Goal: Ask a question: Seek information or help from site administrators or community

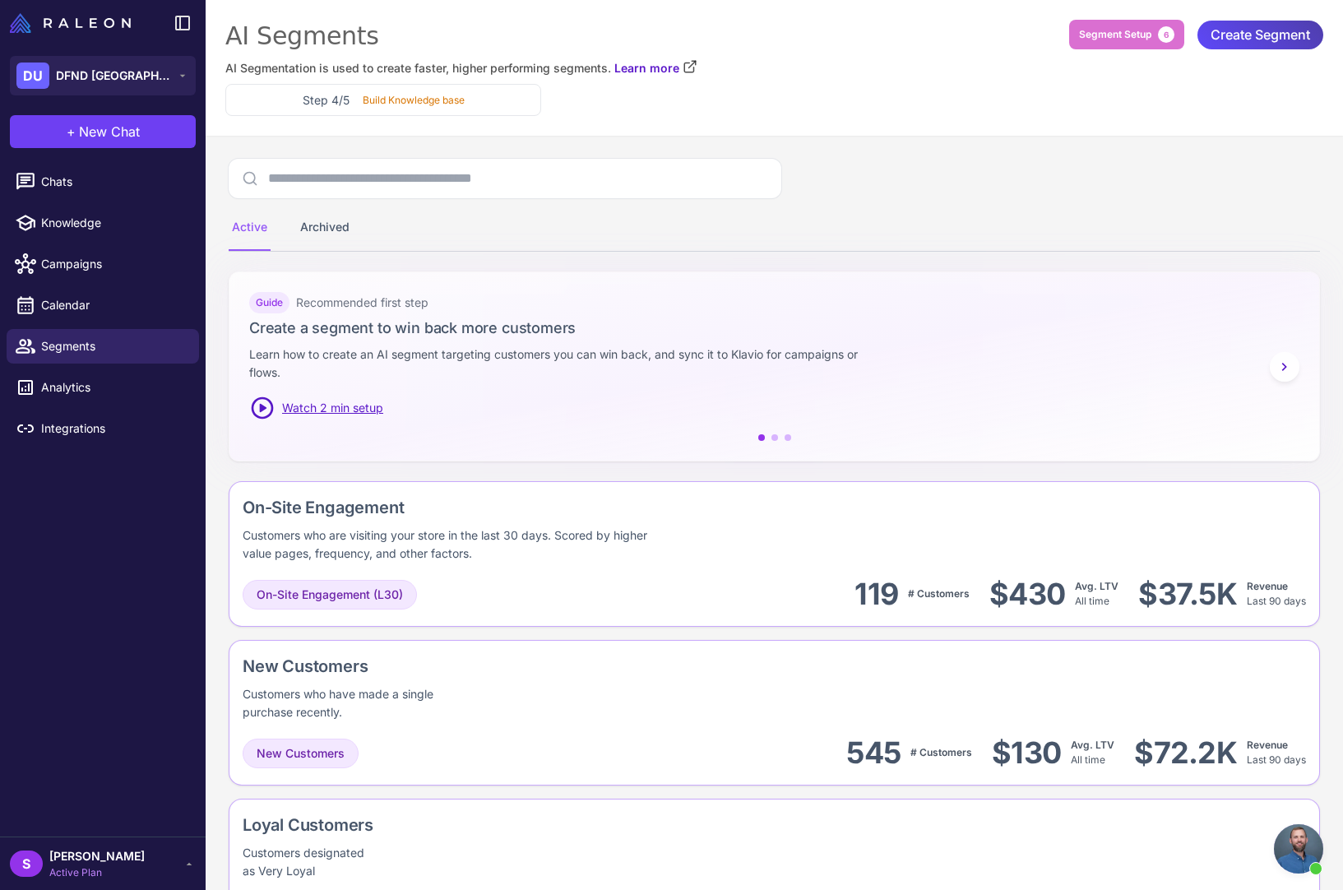
scroll to position [1058, 0]
click at [48, 175] on span "Chats" at bounding box center [113, 182] width 145 height 18
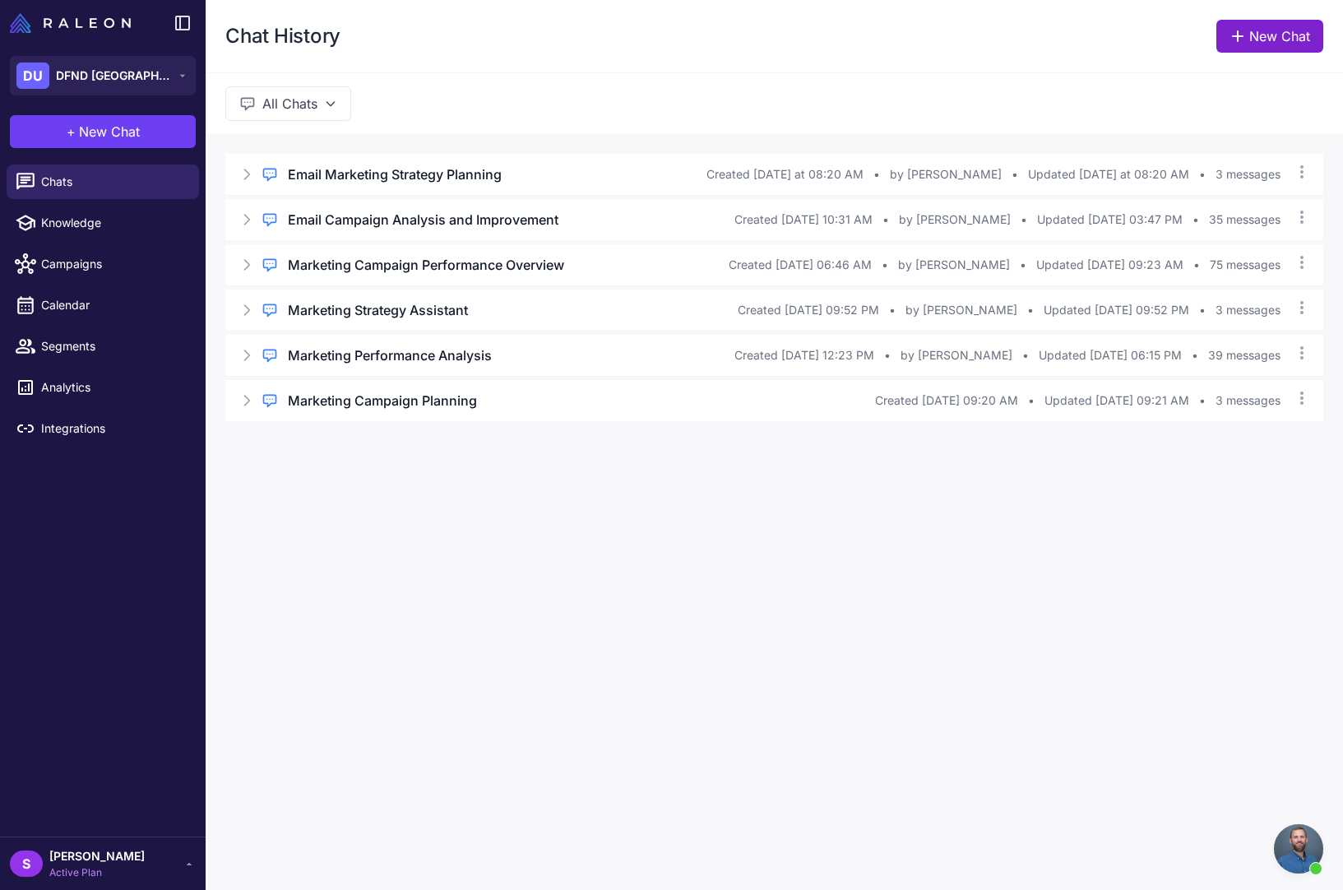
click at [1281, 33] on link "New Chat" at bounding box center [1270, 36] width 107 height 33
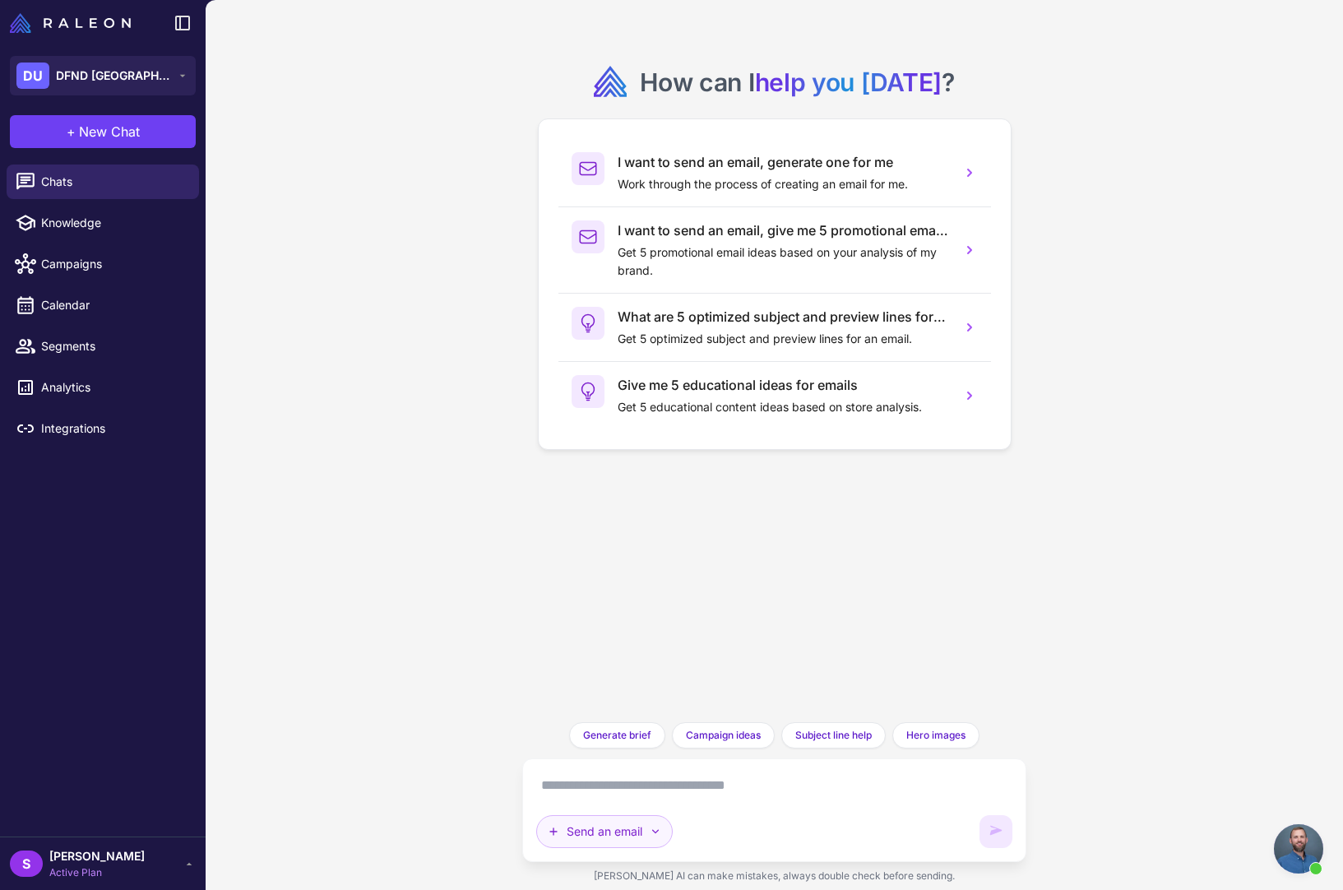
click at [607, 833] on button "Send an email" at bounding box center [604, 831] width 137 height 33
click at [593, 777] on button "Plan multiple emails" at bounding box center [615, 792] width 156 height 31
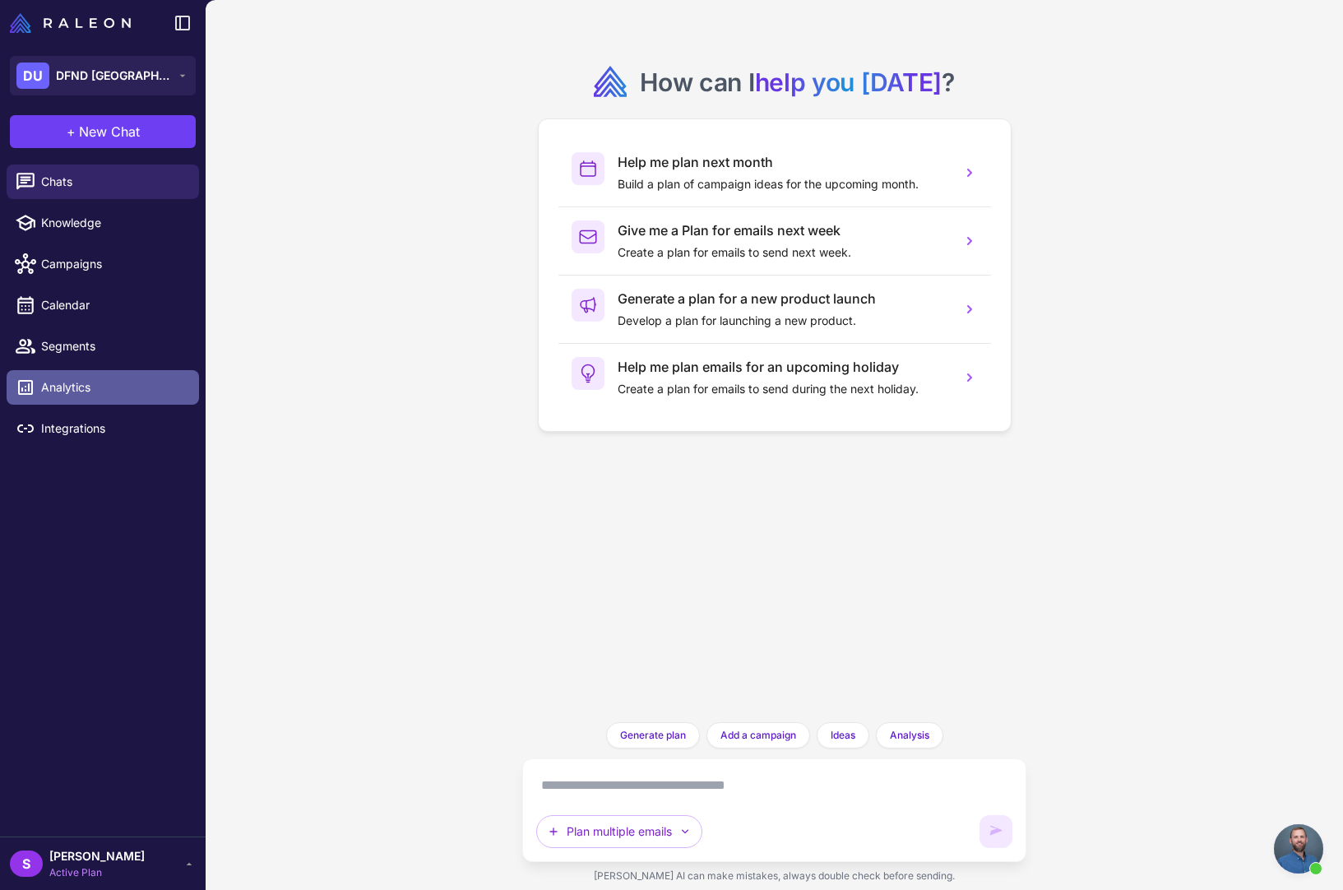
click at [49, 395] on span "Analytics" at bounding box center [113, 387] width 145 height 18
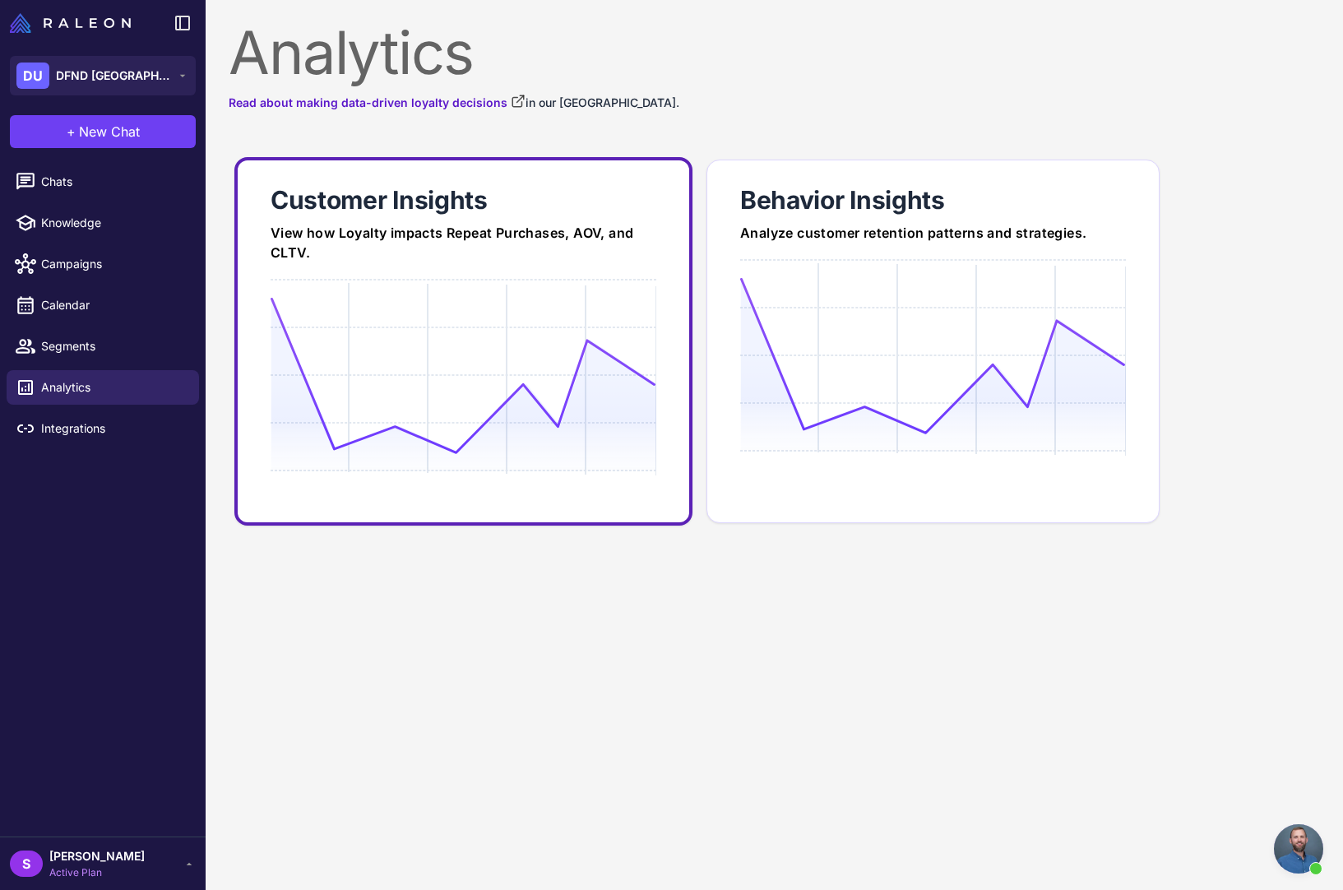
click at [469, 220] on link "Customer Insights View how Loyalty impacts Repeat Purchases, AOV, and CLTV." at bounding box center [463, 341] width 458 height 369
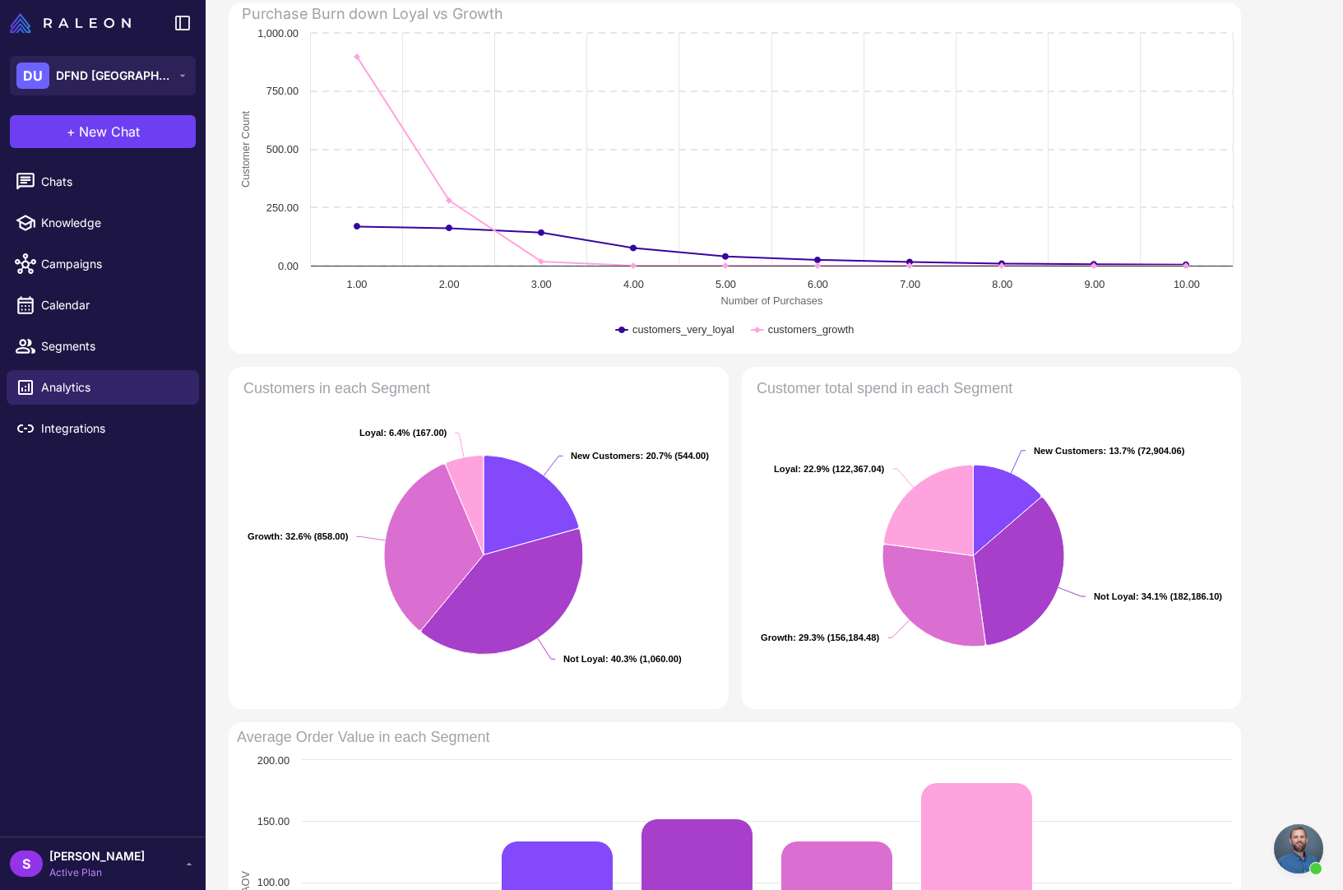
scroll to position [95, 0]
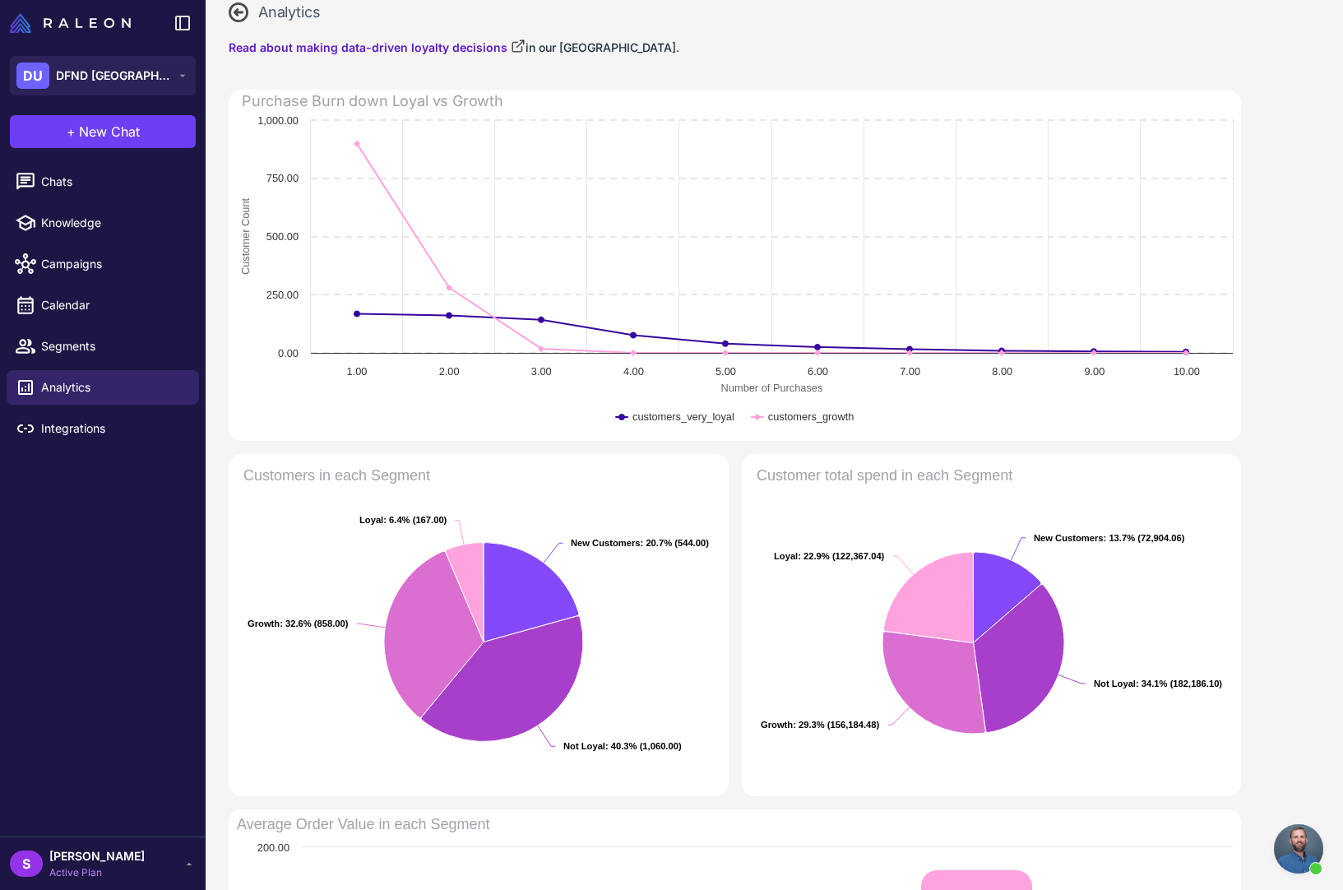
click at [251, 10] on div "Analytics" at bounding box center [274, 12] width 91 height 22
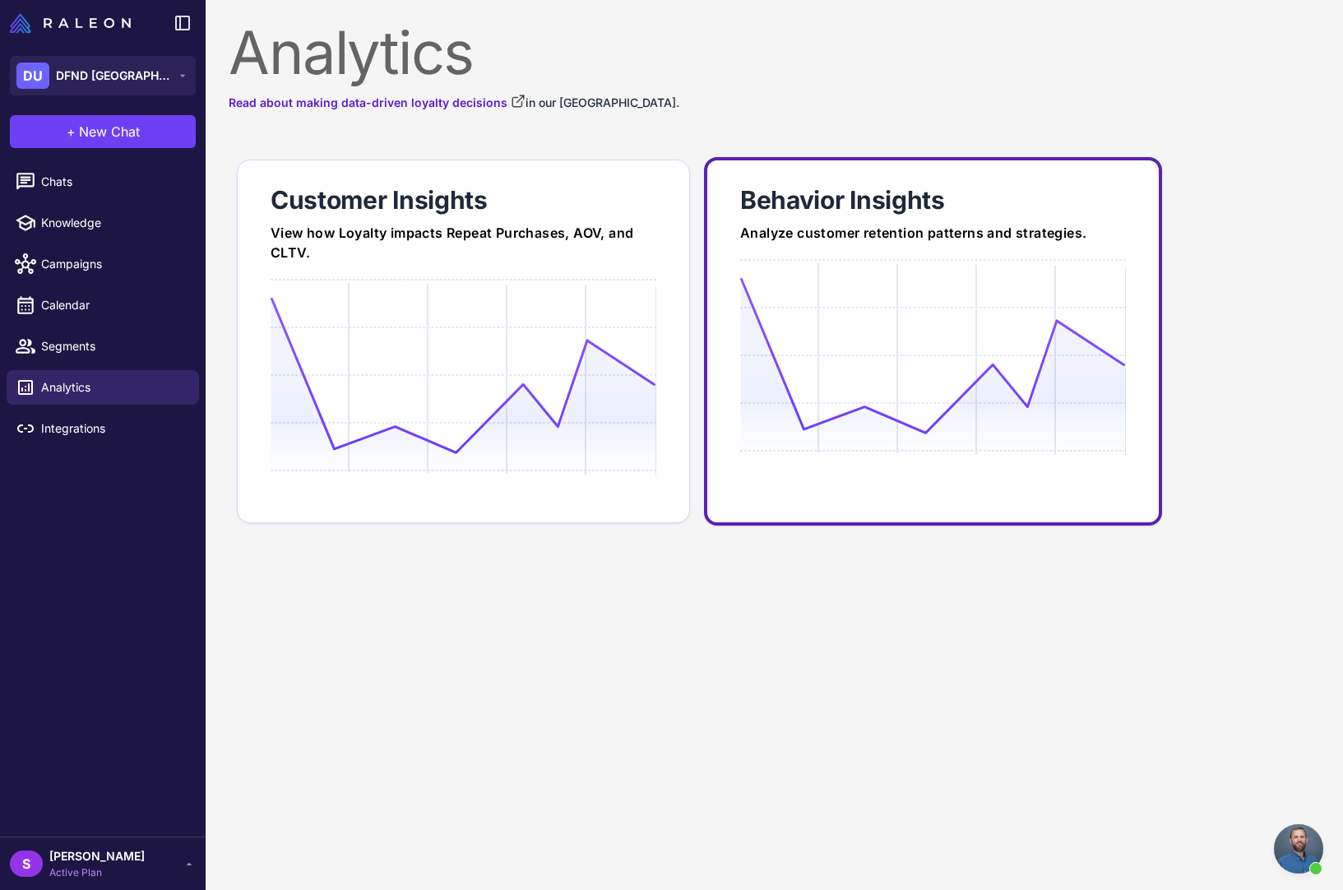
click at [858, 231] on div "Analyze customer retention patterns and strategies." at bounding box center [933, 233] width 386 height 20
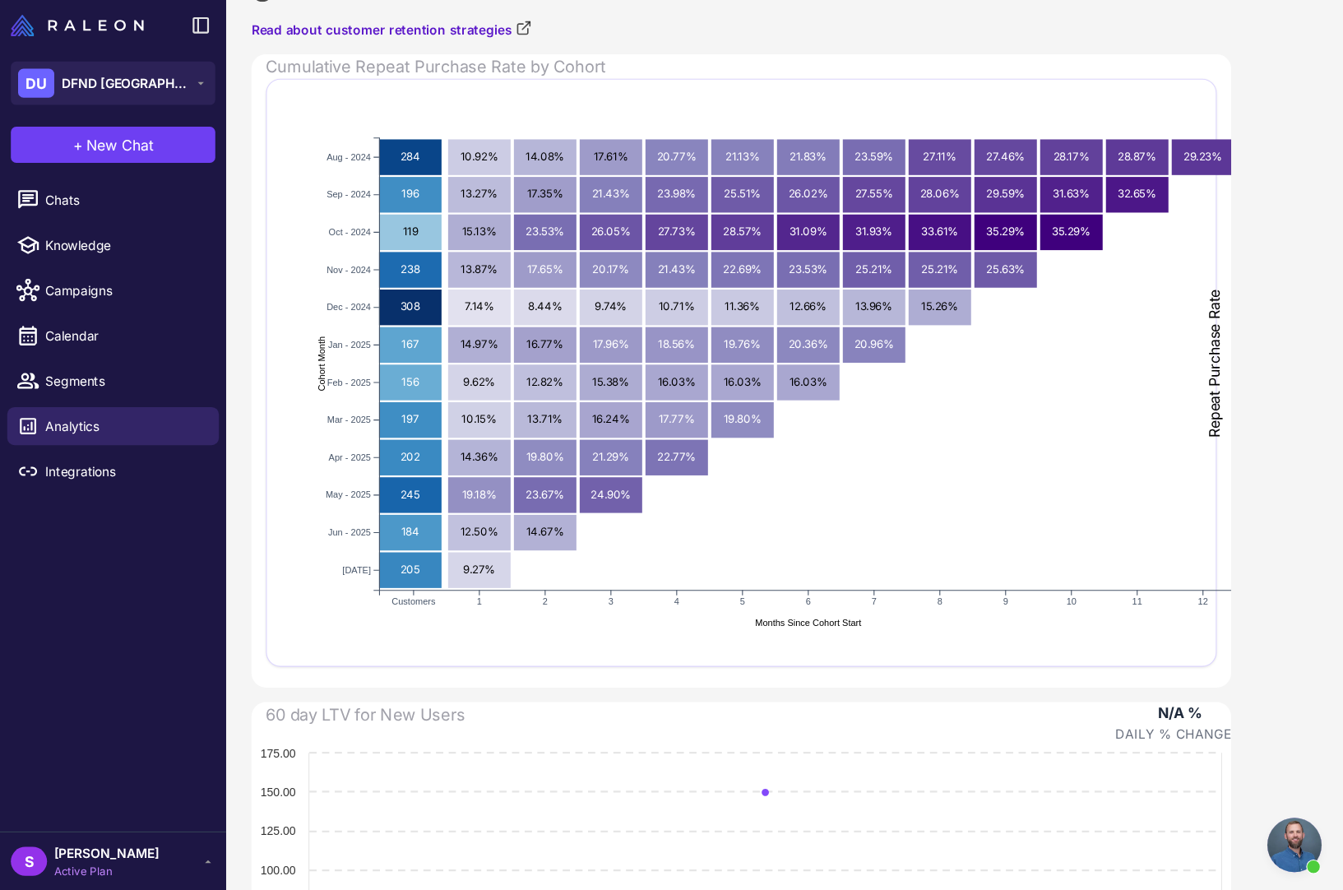
scroll to position [1058, 0]
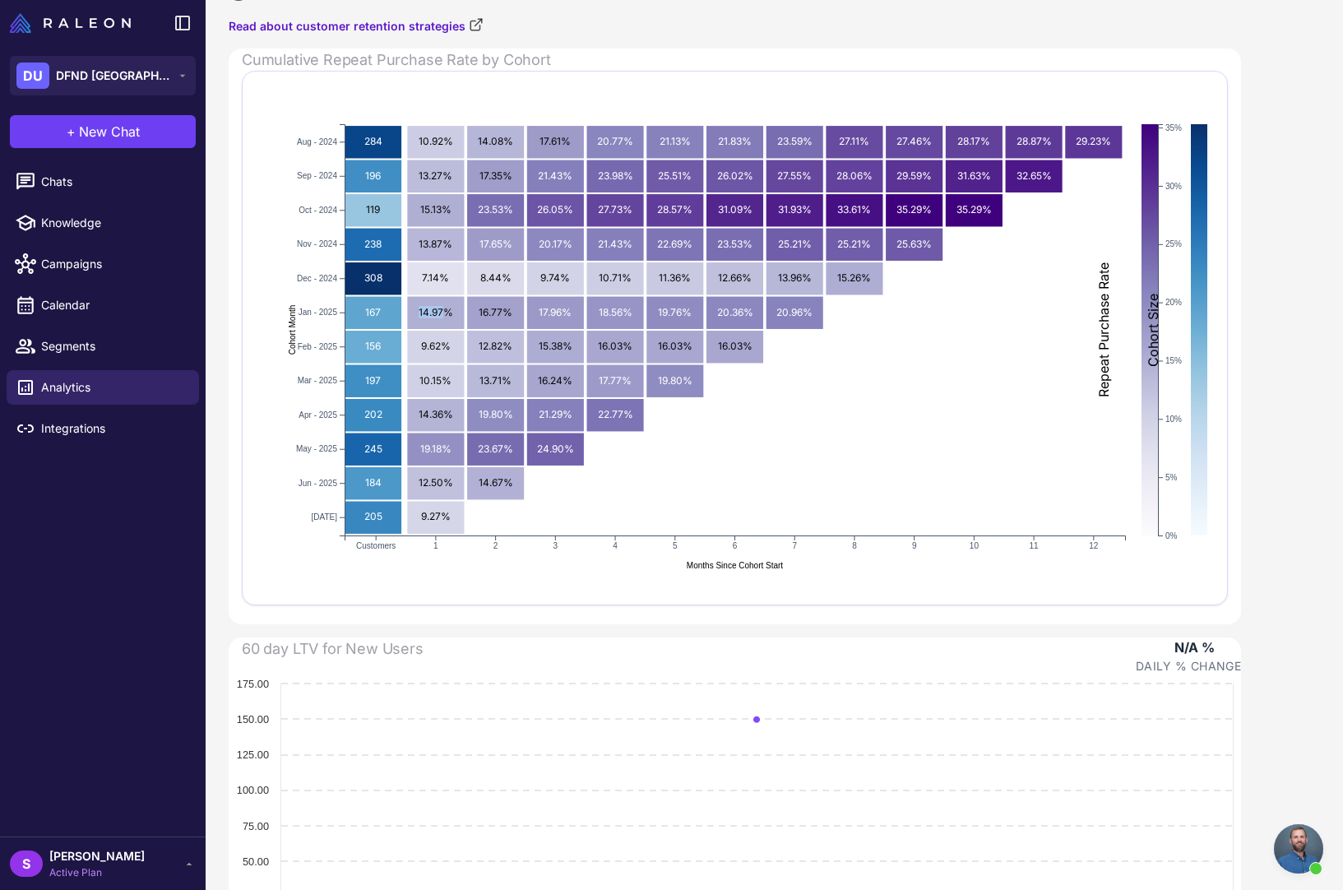
drag, startPoint x: 418, startPoint y: 311, endPoint x: 446, endPoint y: 311, distance: 28.0
click at [446, 311] on text "14.97%" at bounding box center [436, 311] width 35 height 12
click at [1294, 291] on content "Retention Insights Analytics Read about customer retention strategies Cumulativ…" at bounding box center [775, 445] width 1138 height 890
click at [348, 25] on link "Read about customer retention strategies" at bounding box center [356, 26] width 255 height 18
click at [67, 347] on span "Segments" at bounding box center [113, 346] width 145 height 18
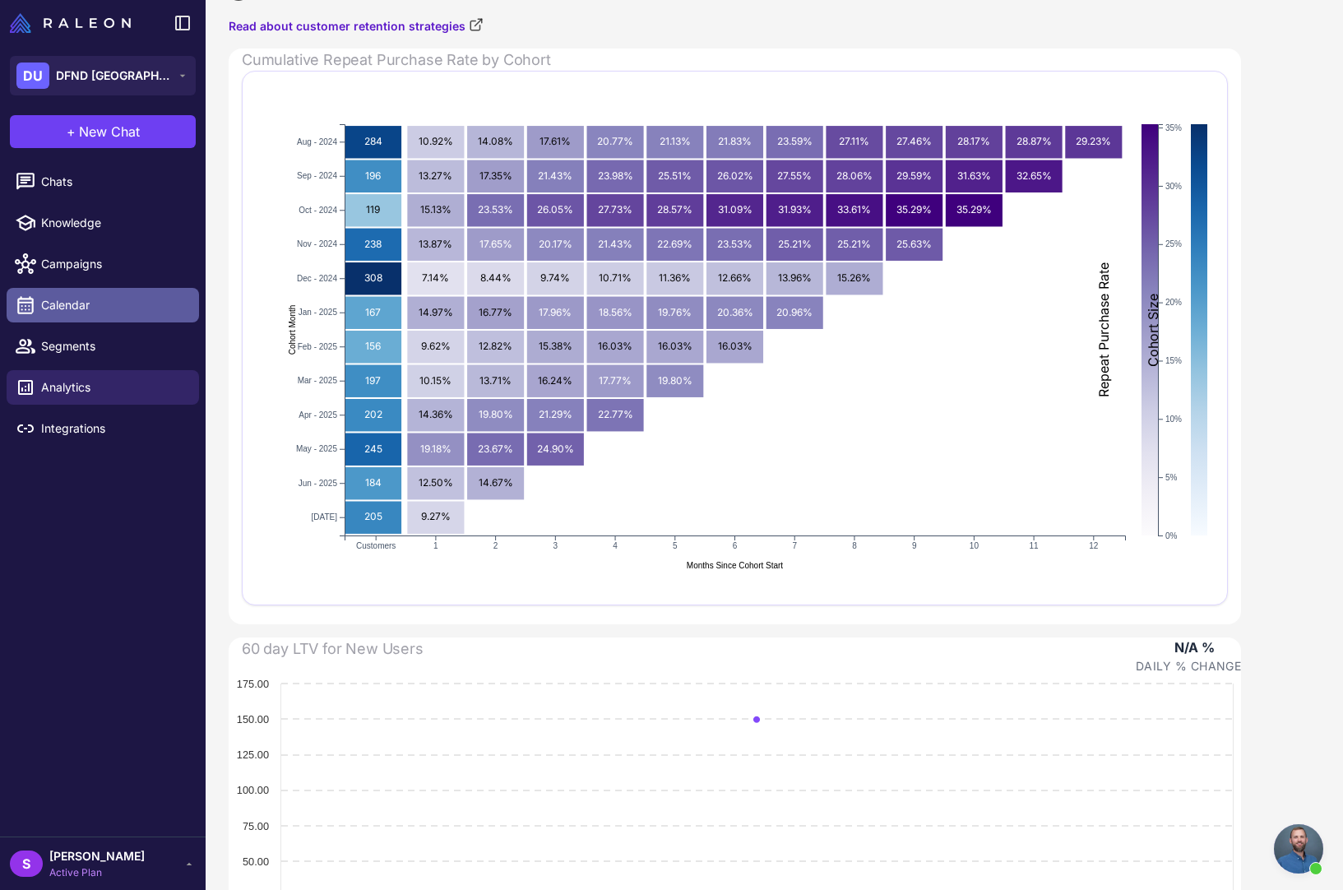
scroll to position [53, 0]
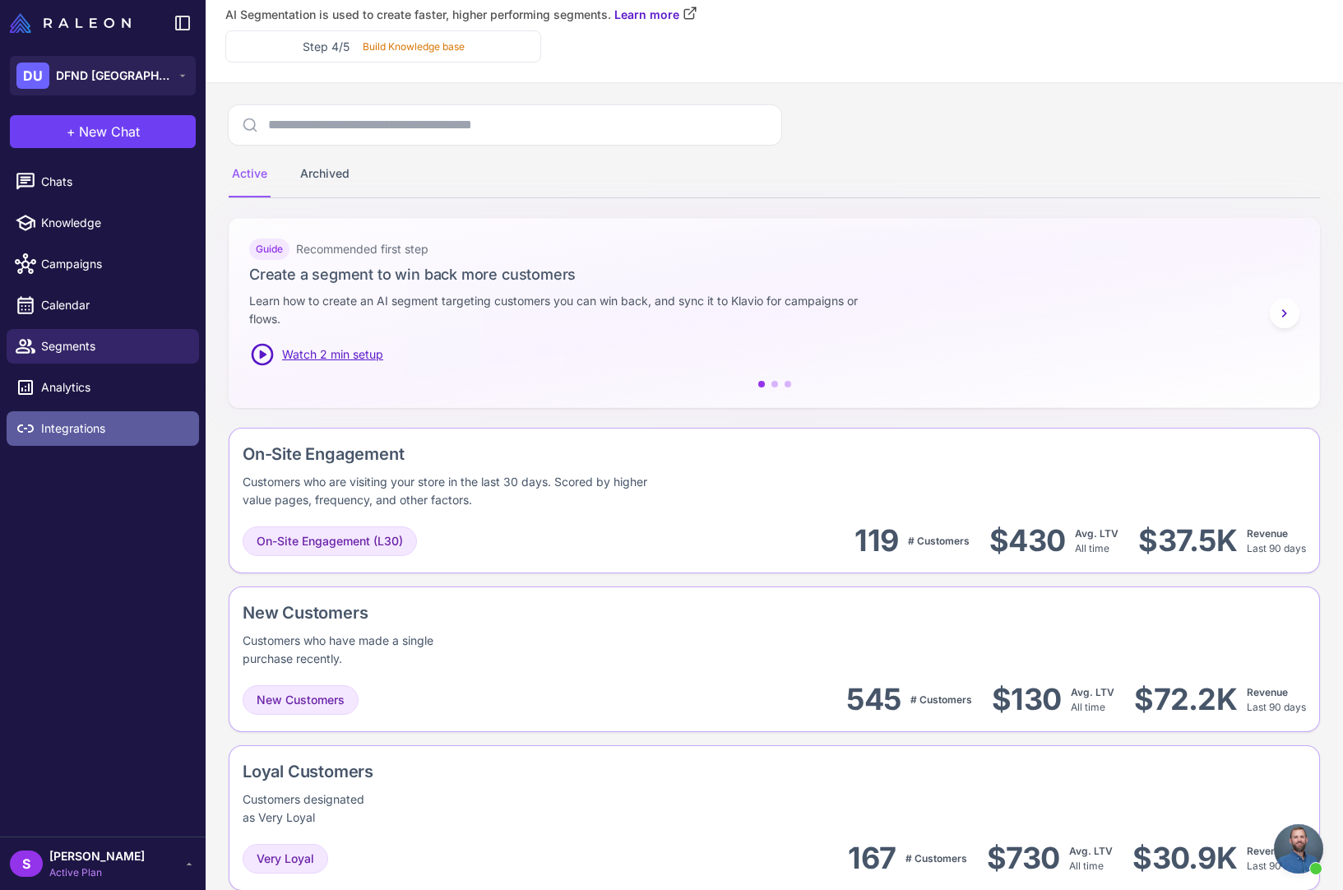
click at [68, 433] on span "Integrations" at bounding box center [113, 429] width 145 height 18
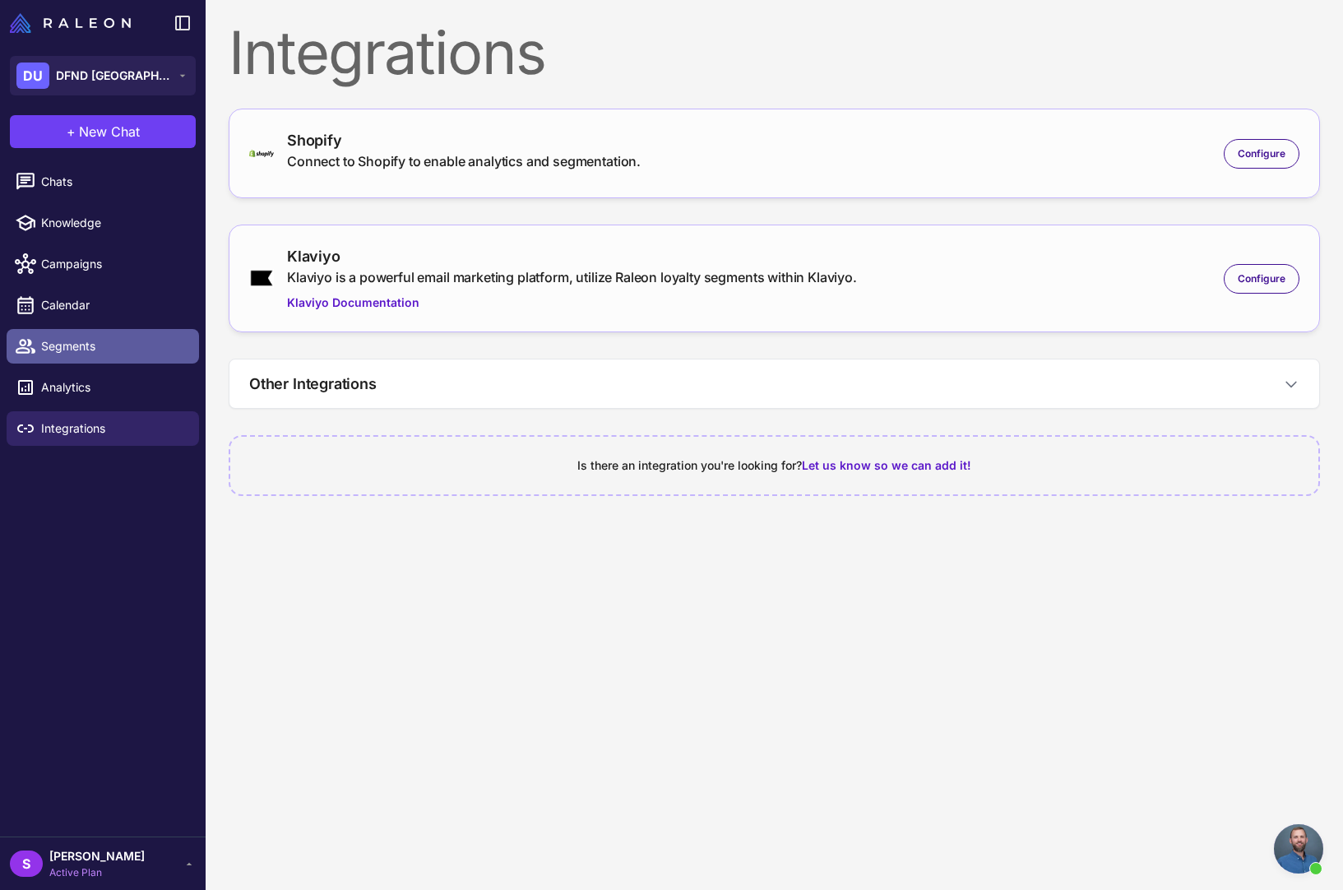
click at [85, 348] on span "Segments" at bounding box center [113, 346] width 145 height 18
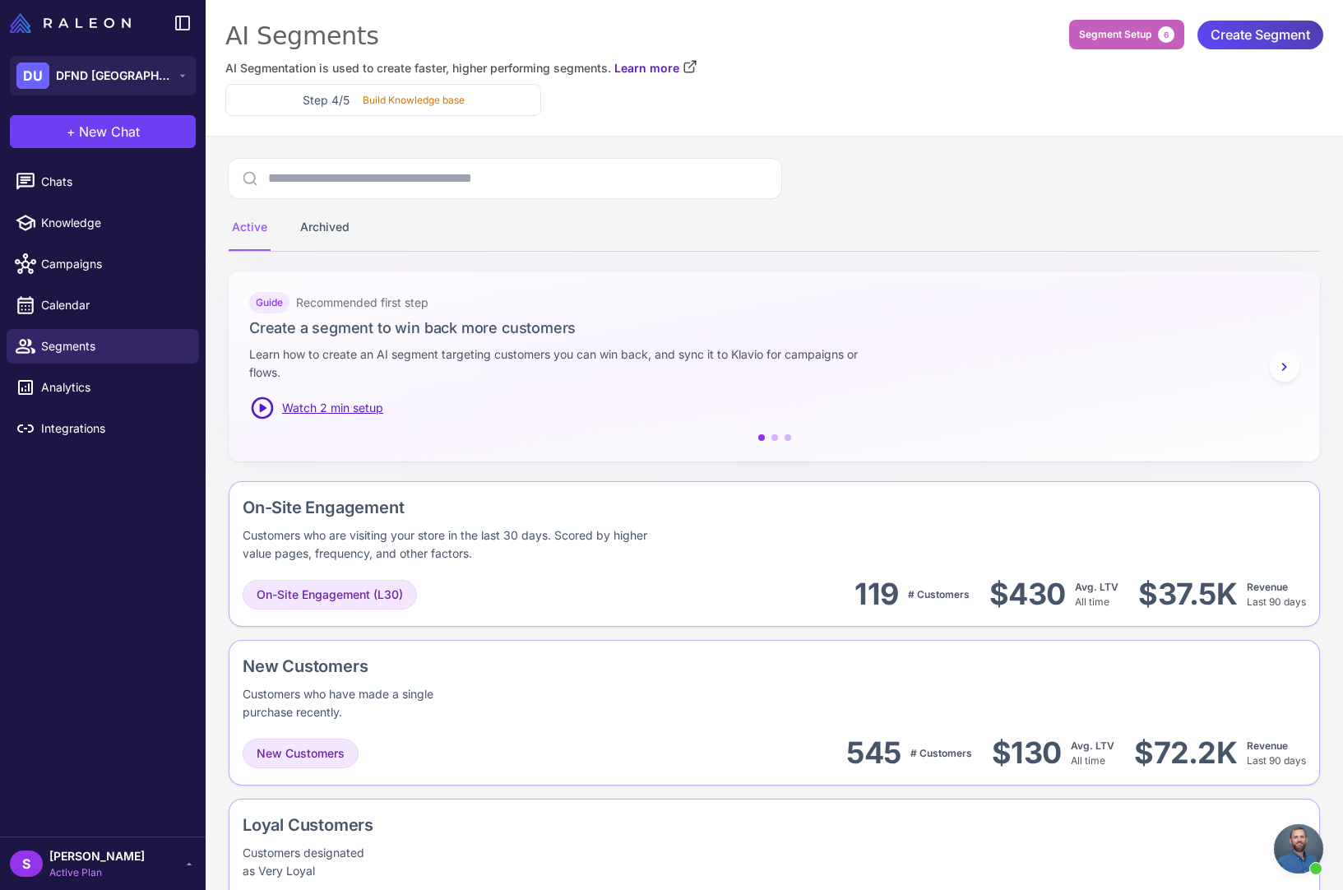
click at [1135, 34] on span "Segment Setup" at bounding box center [1115, 34] width 72 height 15
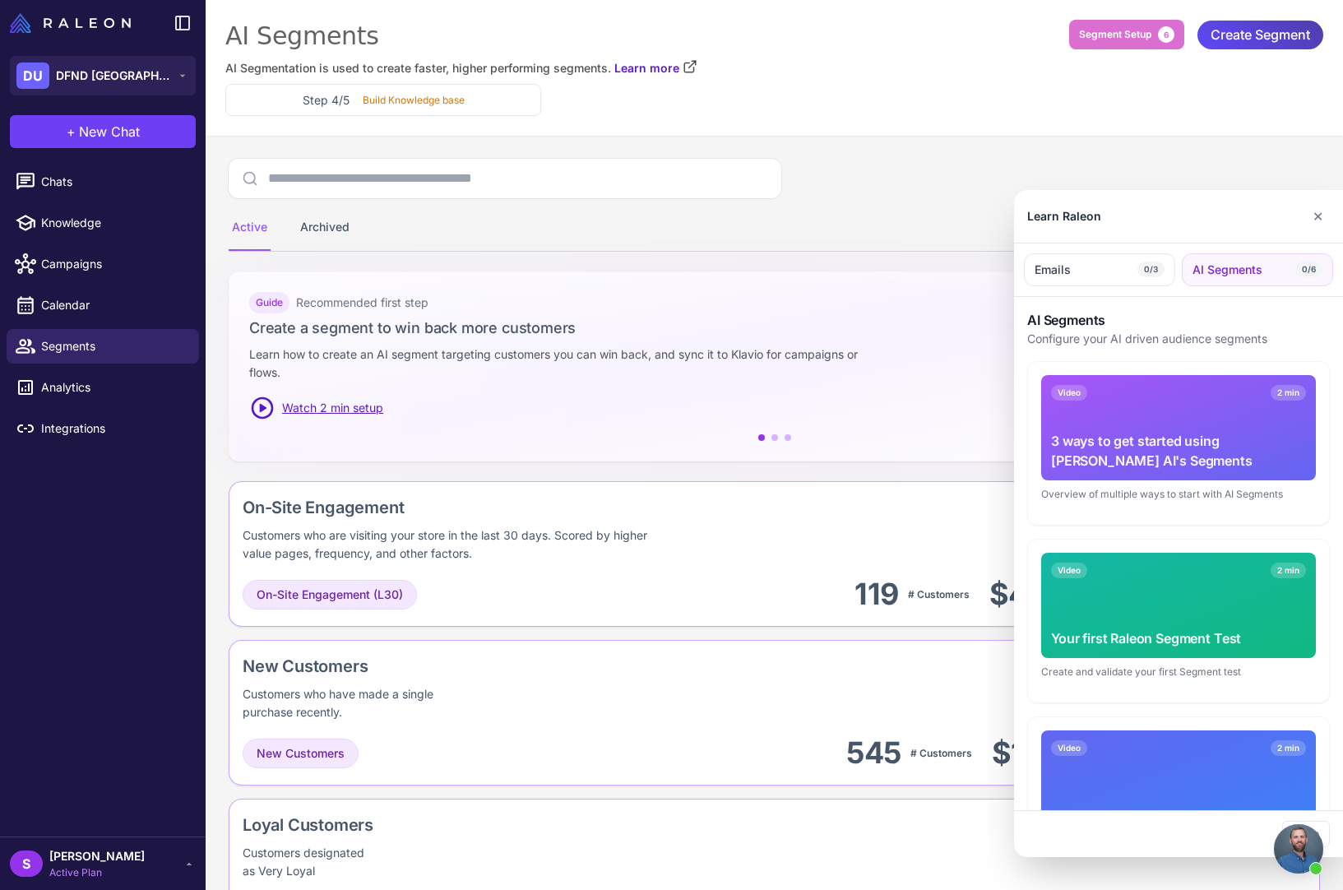
drag, startPoint x: 1315, startPoint y: 210, endPoint x: 1306, endPoint y: 206, distance: 9.2
click at [1315, 210] on button "✕" at bounding box center [1318, 216] width 24 height 33
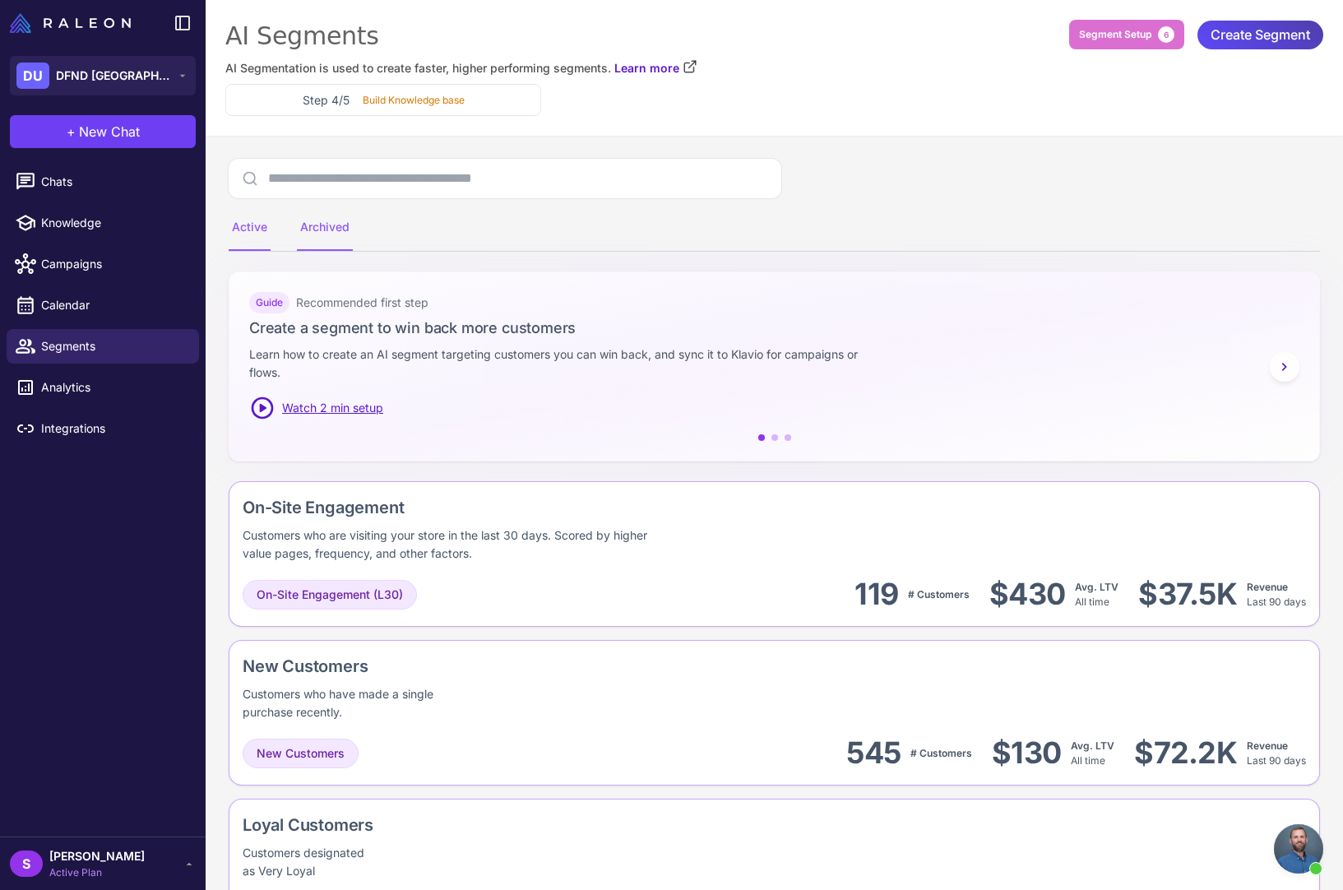
click at [314, 223] on div "Archived" at bounding box center [325, 228] width 56 height 46
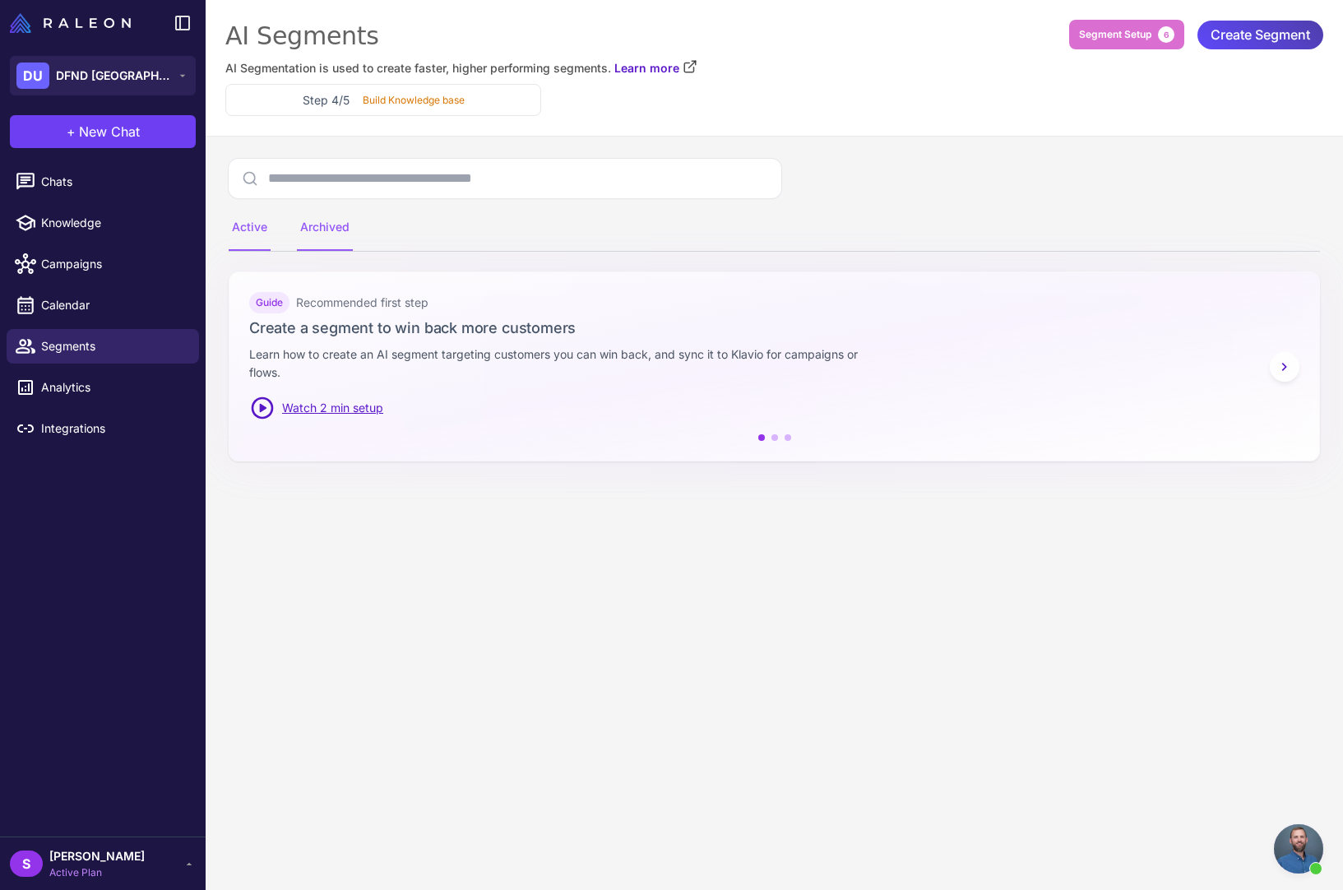
click at [250, 230] on div "Active" at bounding box center [250, 228] width 42 height 46
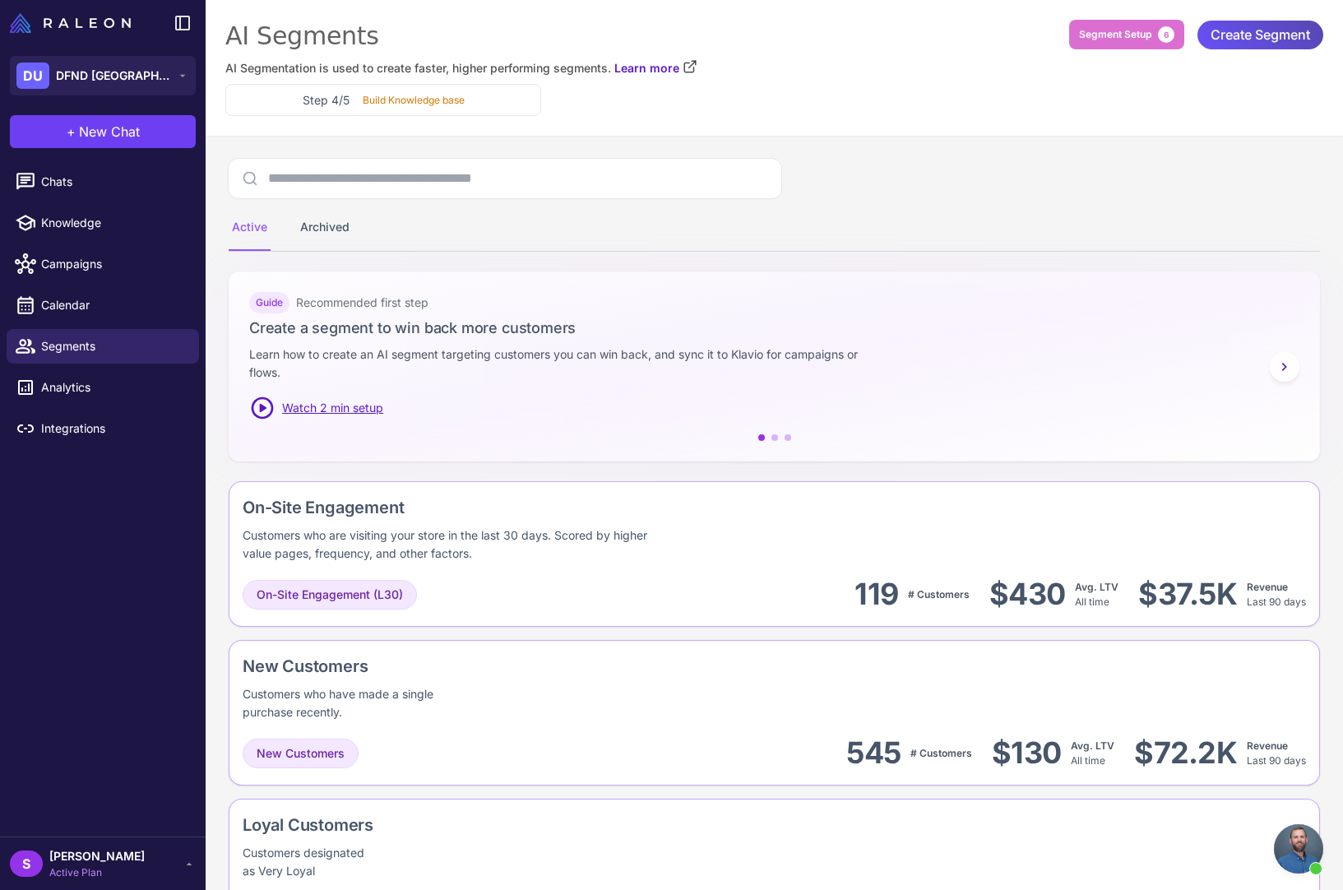
click at [1300, 37] on span "Create Segment" at bounding box center [1261, 35] width 100 height 29
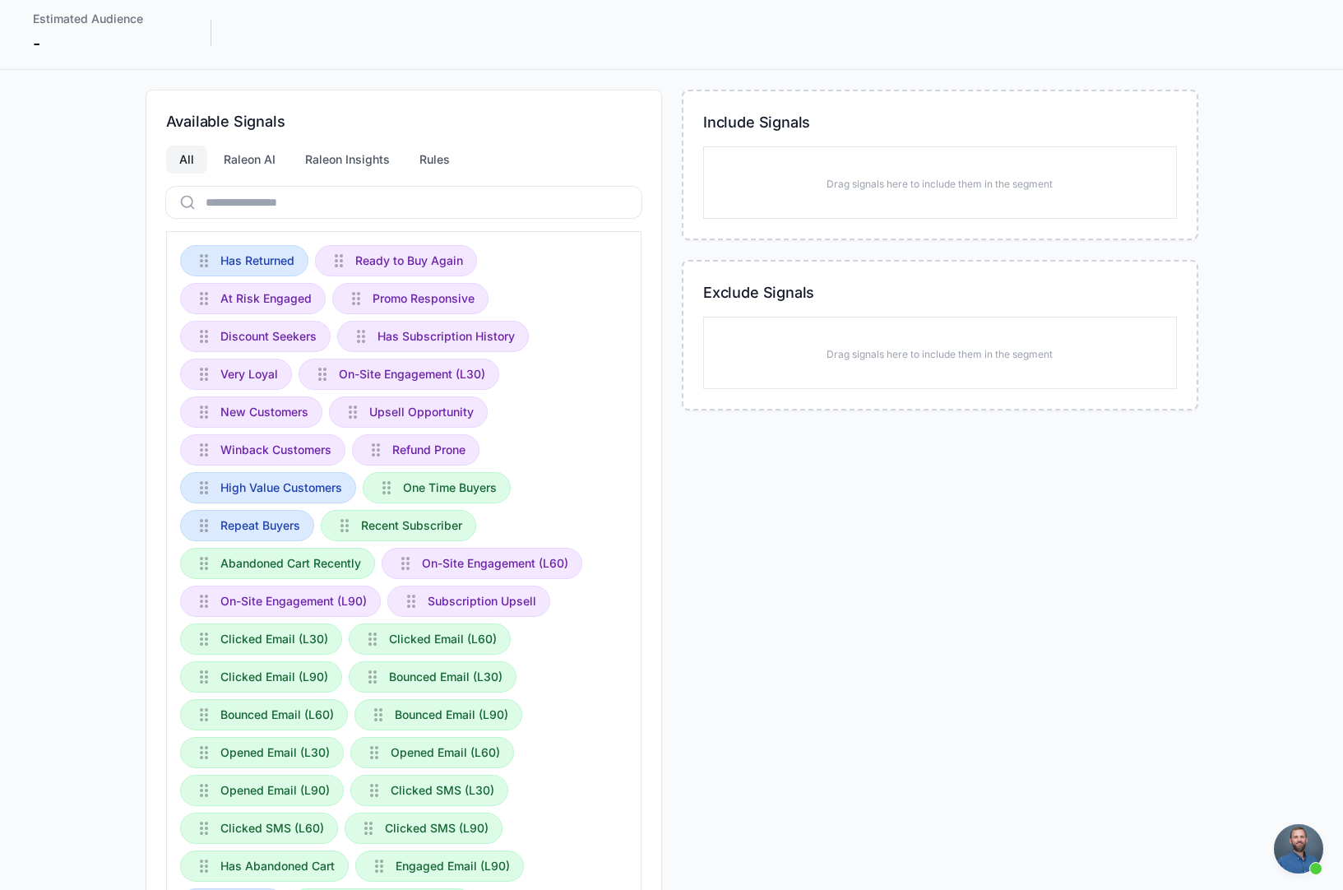
scroll to position [120, 0]
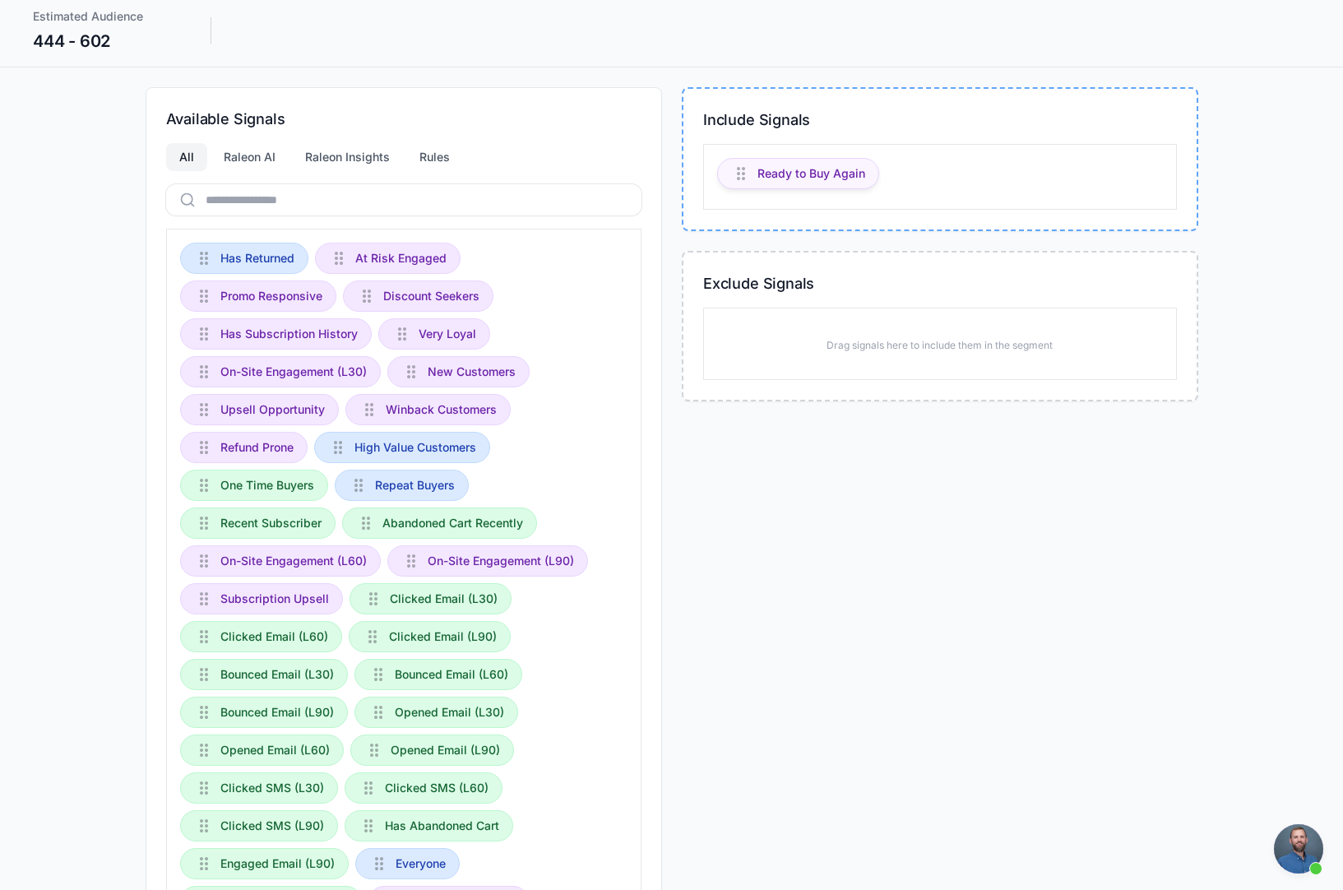
click at [791, 174] on span "Ready to Buy Again" at bounding box center [812, 174] width 108 height 18
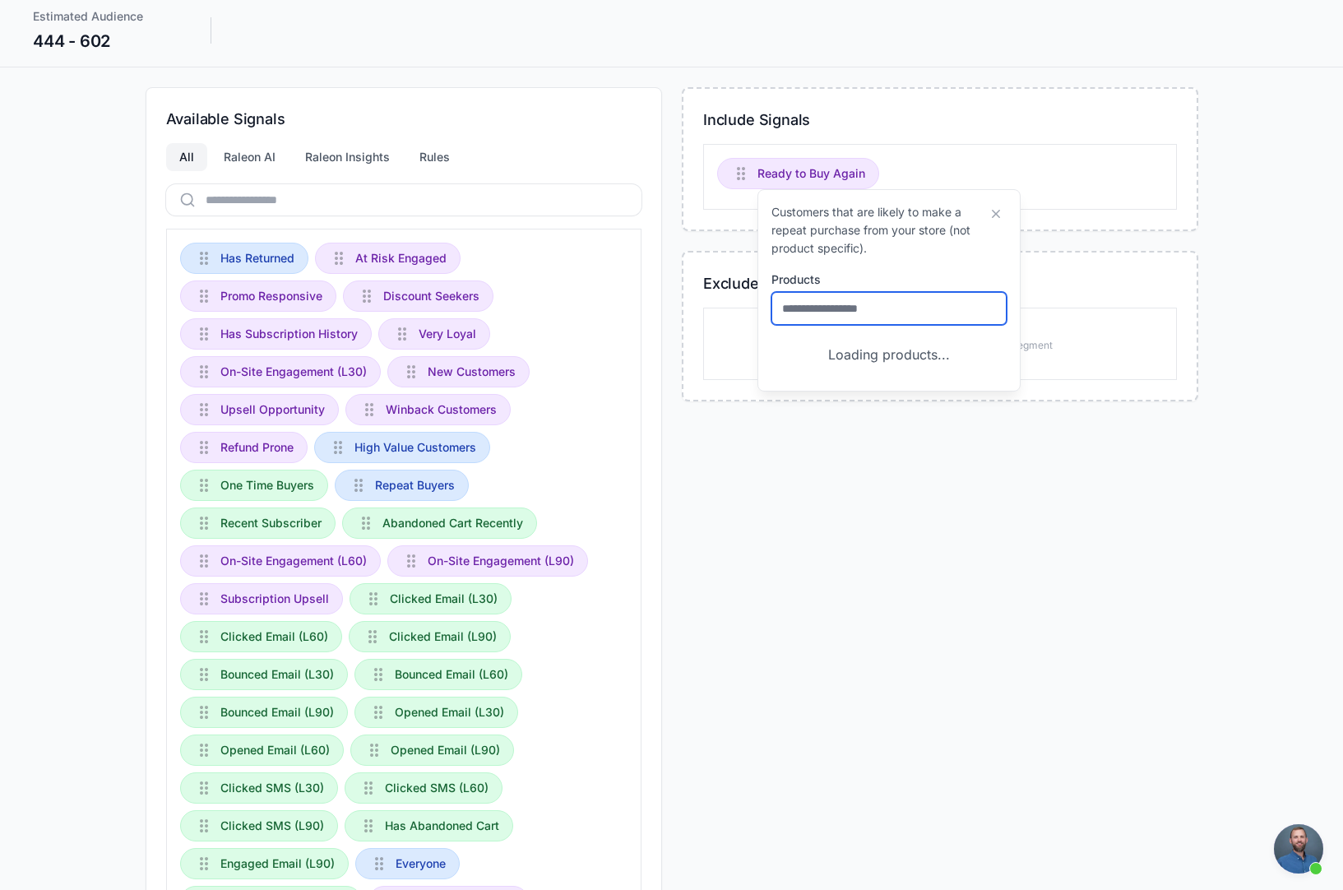
click at [850, 308] on input "text" at bounding box center [889, 308] width 235 height 33
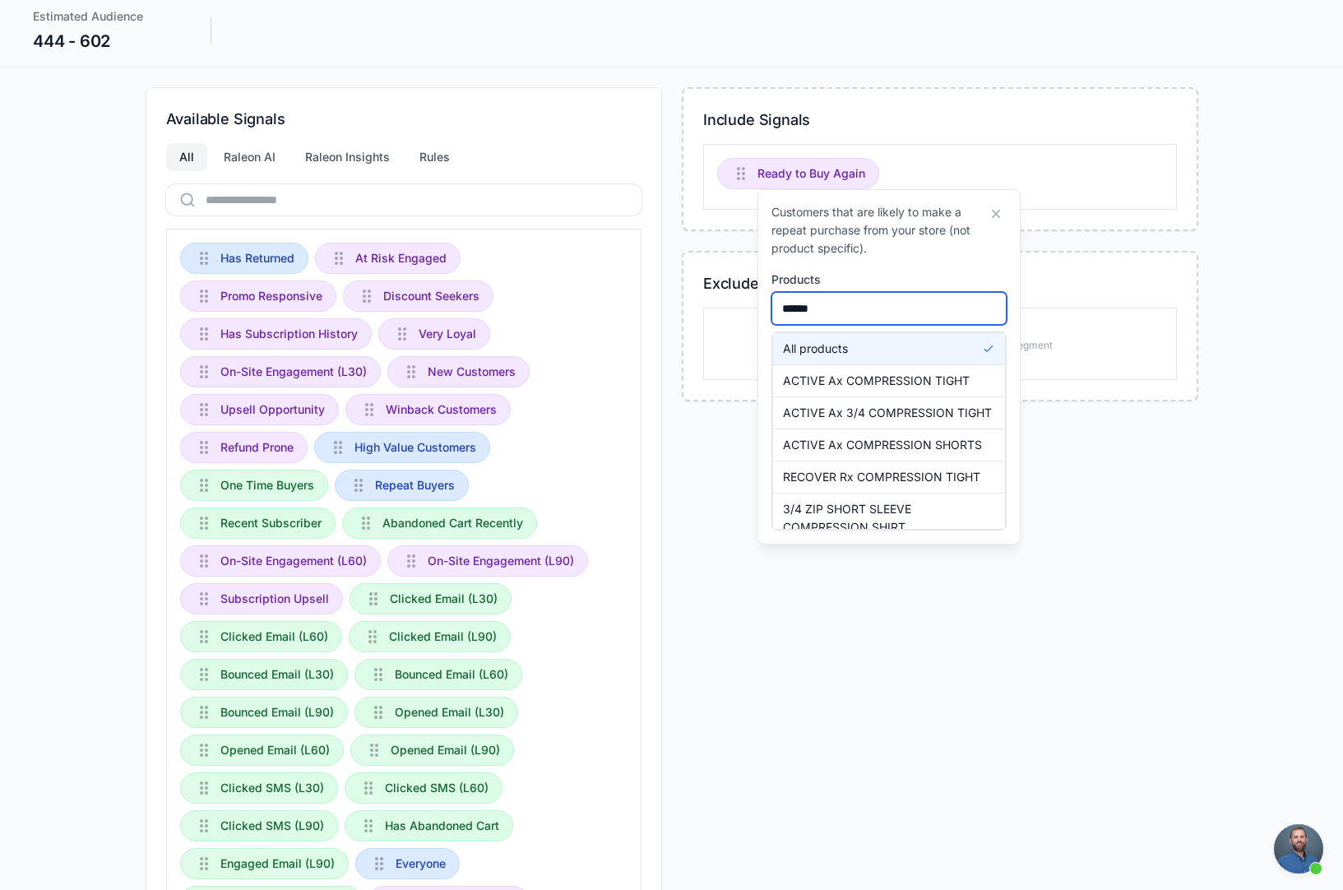
type input "******"
click at [746, 17] on div "Estimated Audience 444 - 602" at bounding box center [672, 30] width 1278 height 46
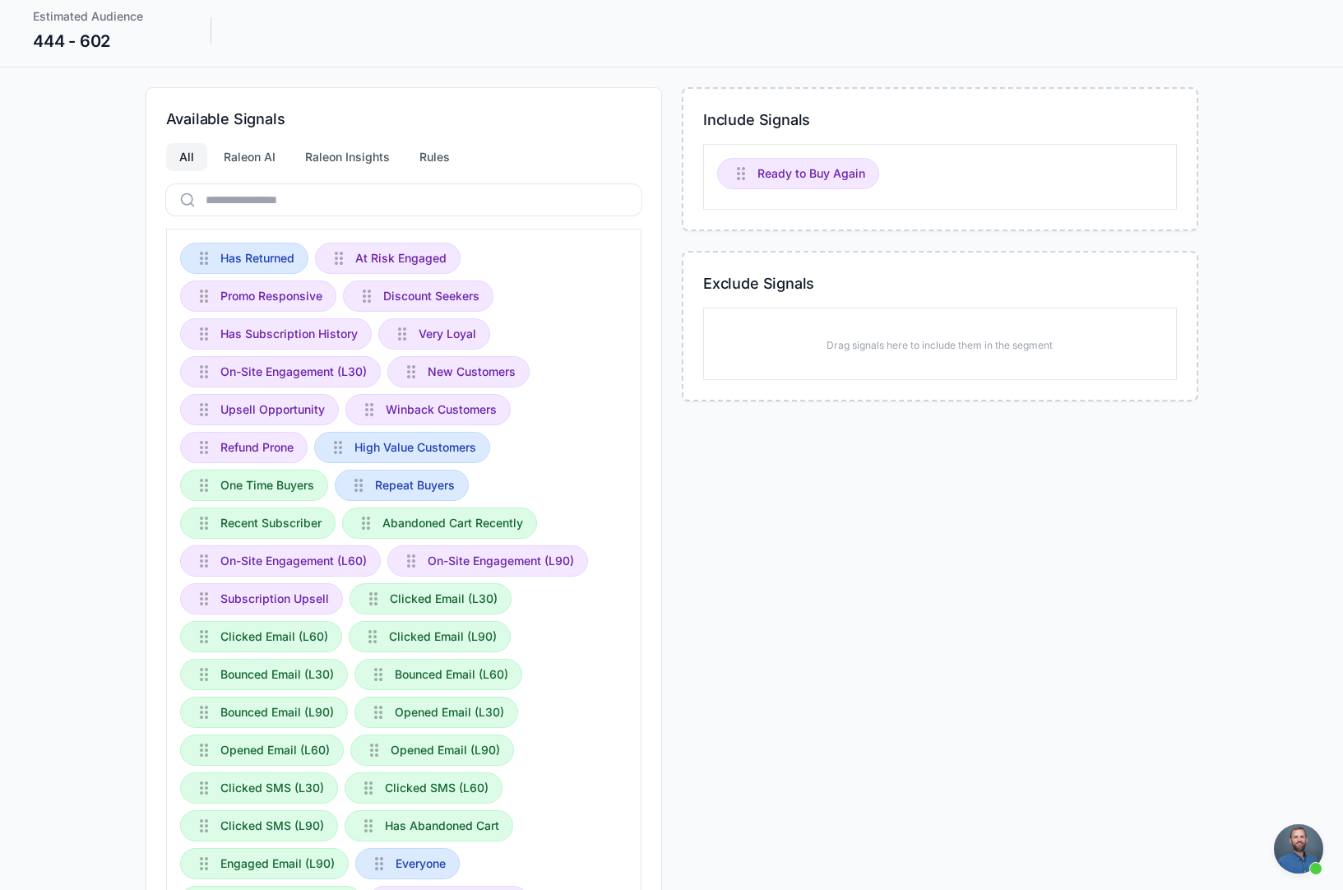
click at [1049, 42] on div "Estimated Audience 444 - 602" at bounding box center [672, 30] width 1278 height 46
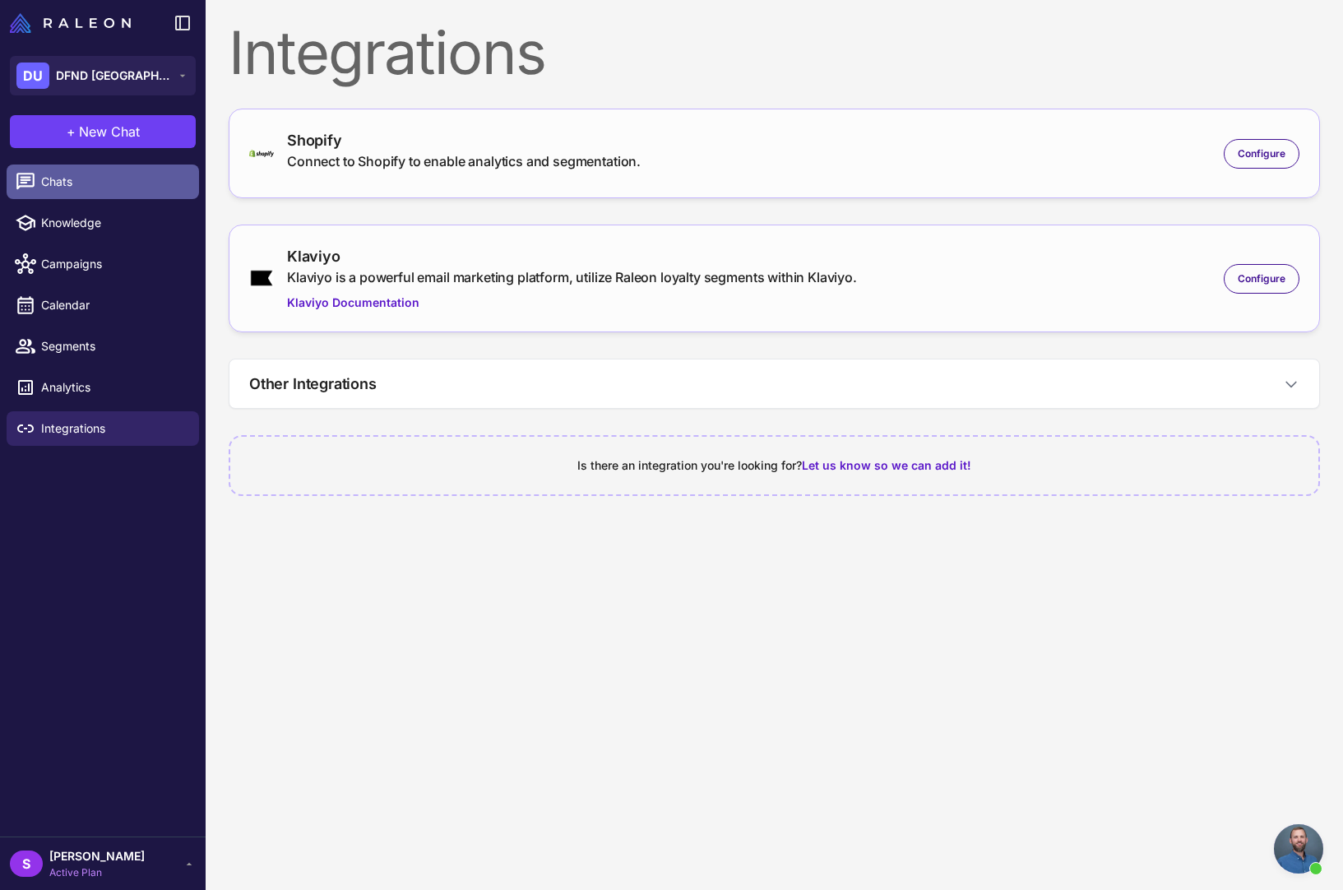
click at [90, 181] on span "Chats" at bounding box center [113, 182] width 145 height 18
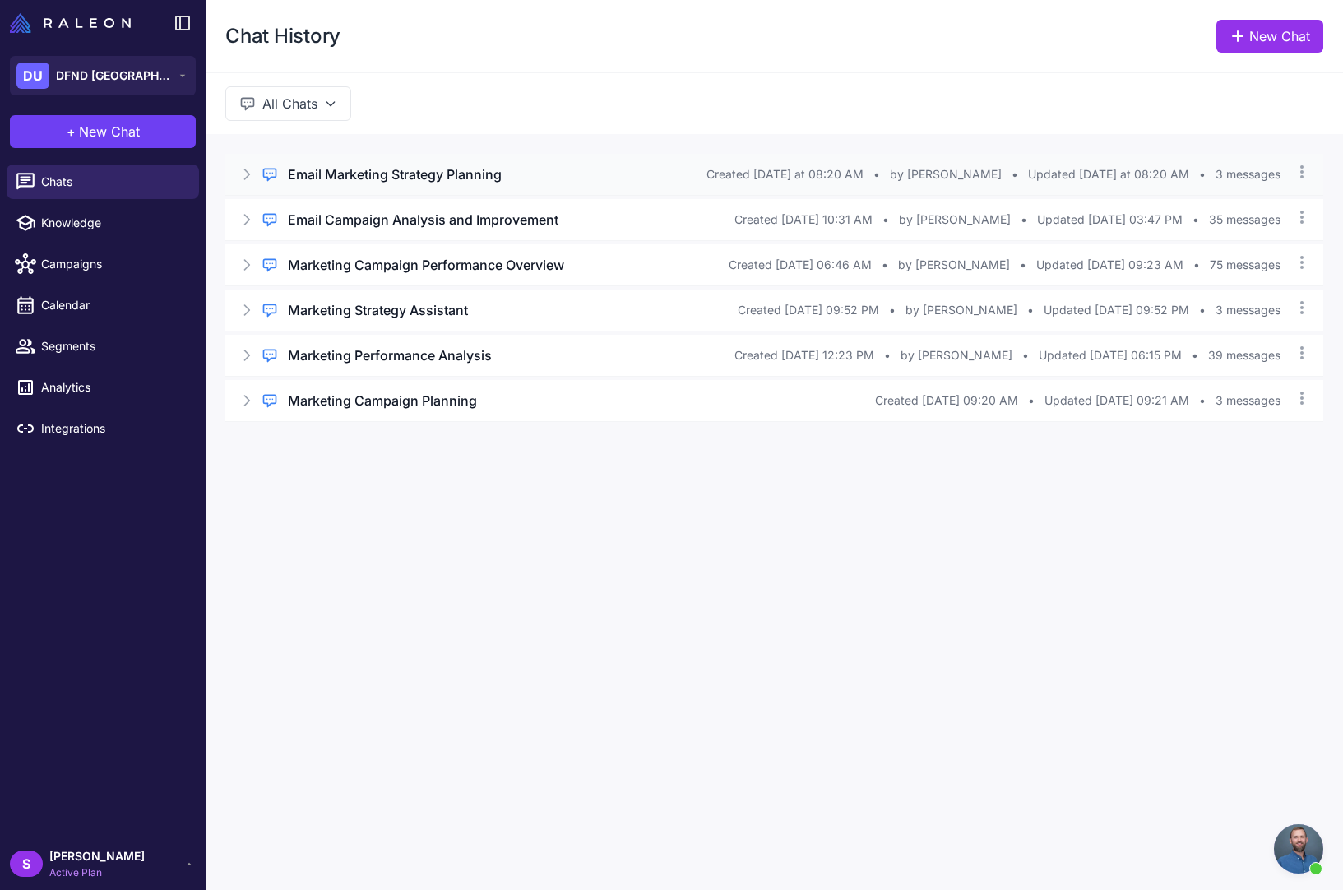
click at [398, 174] on h3 "Email Marketing Strategy Planning" at bounding box center [395, 175] width 214 height 20
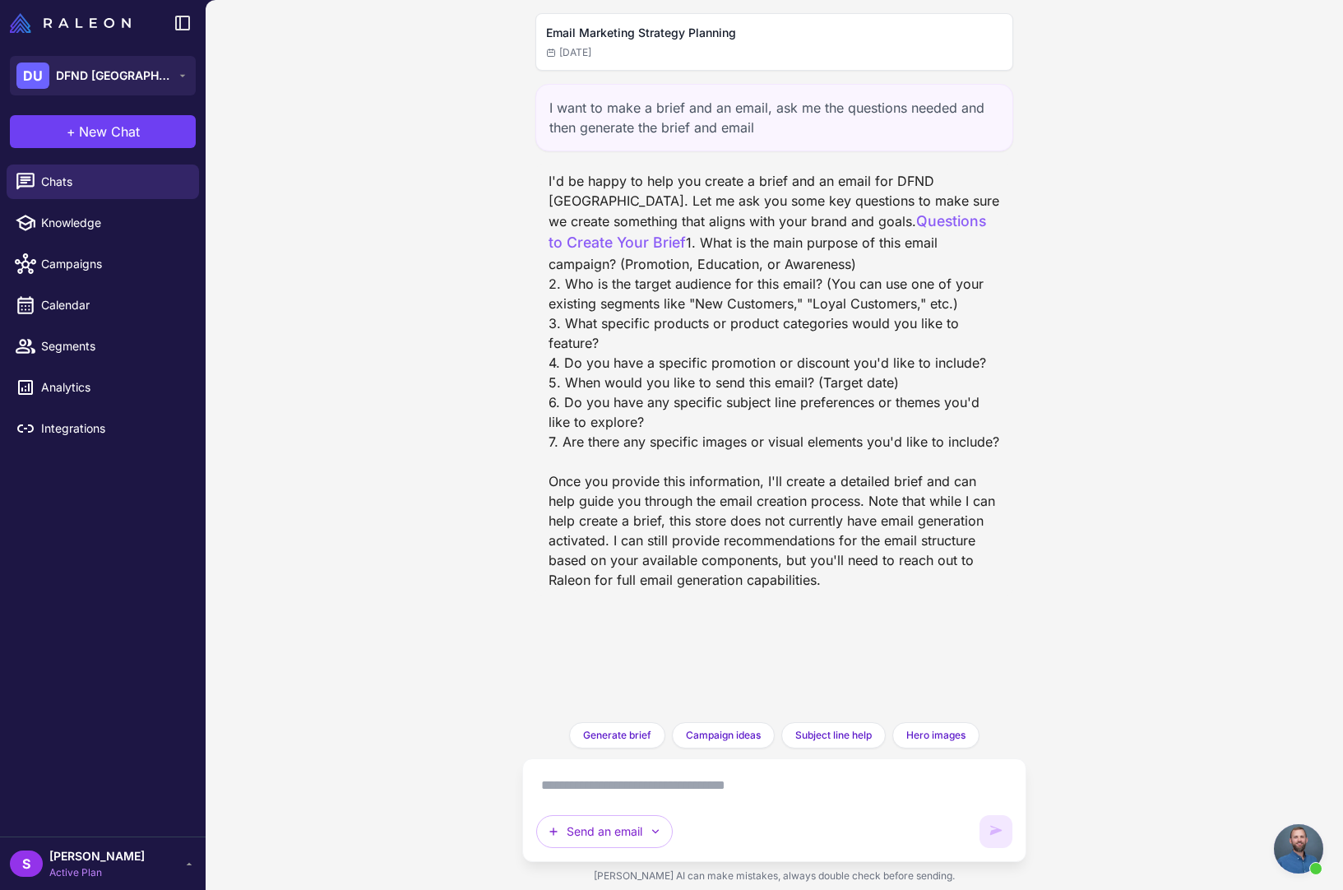
drag, startPoint x: 1201, startPoint y: 455, endPoint x: 1190, endPoint y: 454, distance: 11.5
click at [1199, 455] on div "Email Marketing Strategy Planning [DATE] I want to make a brief and an email, a…" at bounding box center [775, 445] width 1138 height 890
click at [981, 390] on div "I'd be happy to help you create a brief and an email for DFND USA. Let me ask y…" at bounding box center [774, 380] width 451 height 419
click at [53, 174] on span "Chats" at bounding box center [113, 182] width 145 height 18
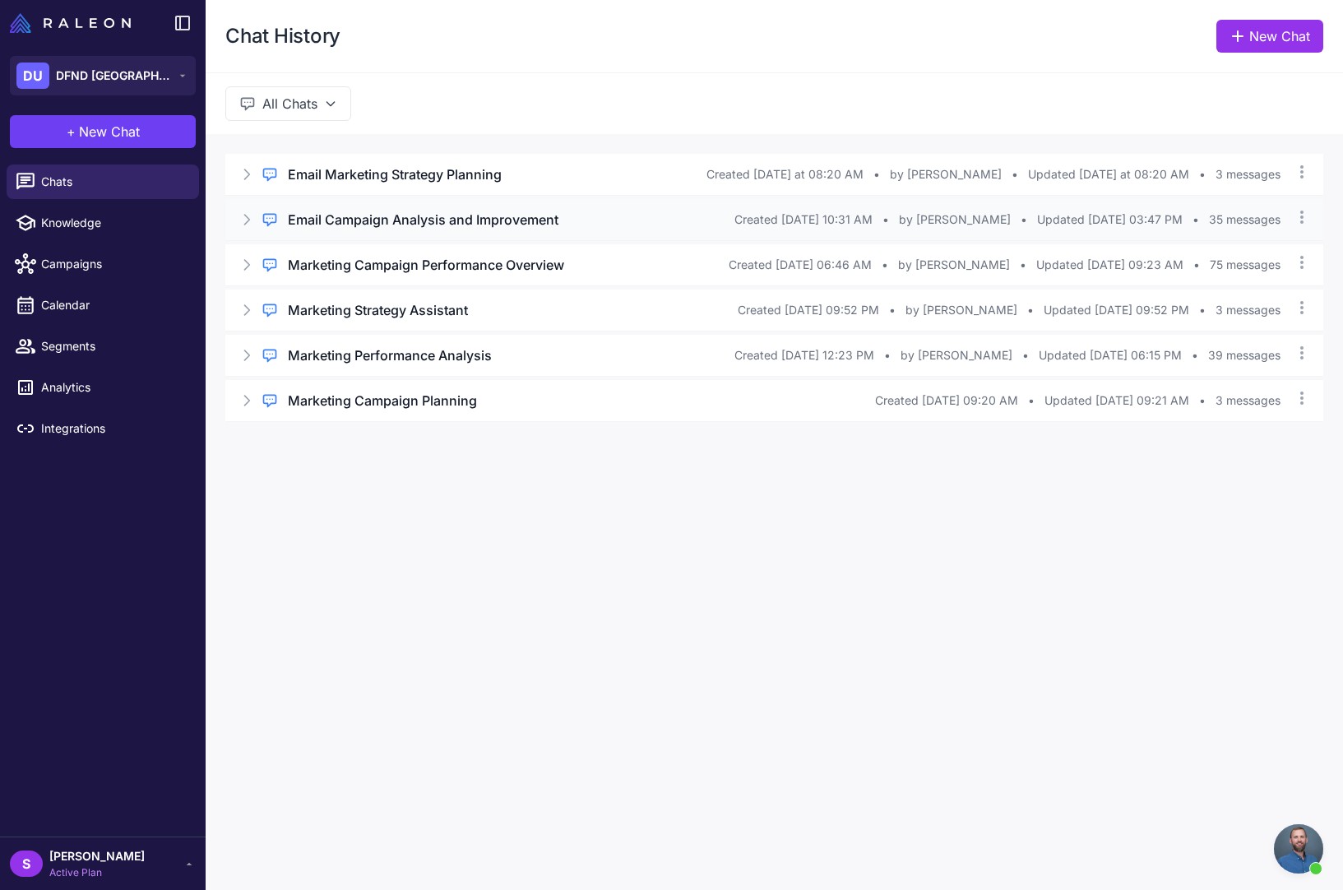
click at [441, 219] on h3 "Email Campaign Analysis and Improvement" at bounding box center [423, 220] width 271 height 20
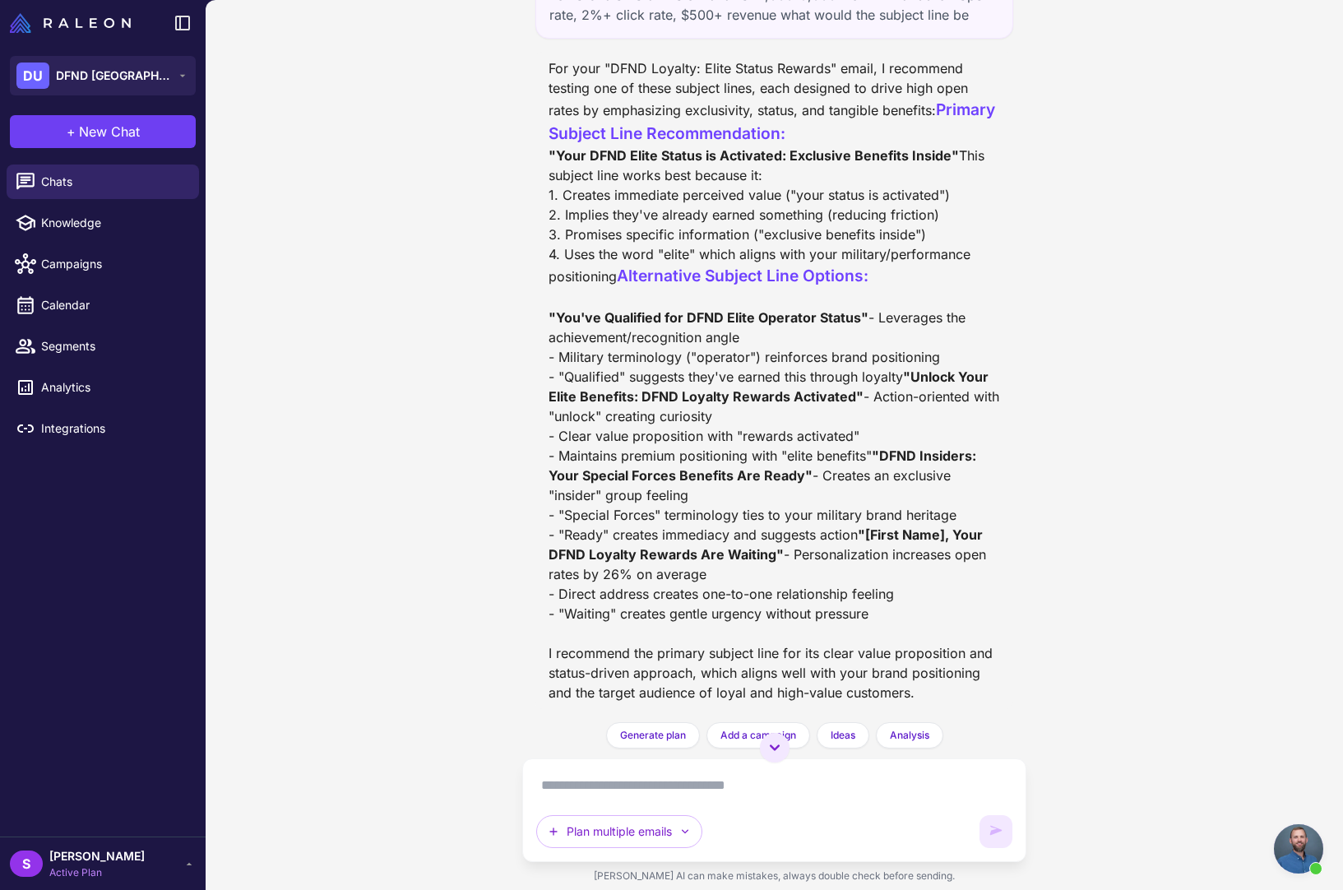
scroll to position [22101, 0]
click at [55, 180] on span "Chats" at bounding box center [113, 182] width 145 height 18
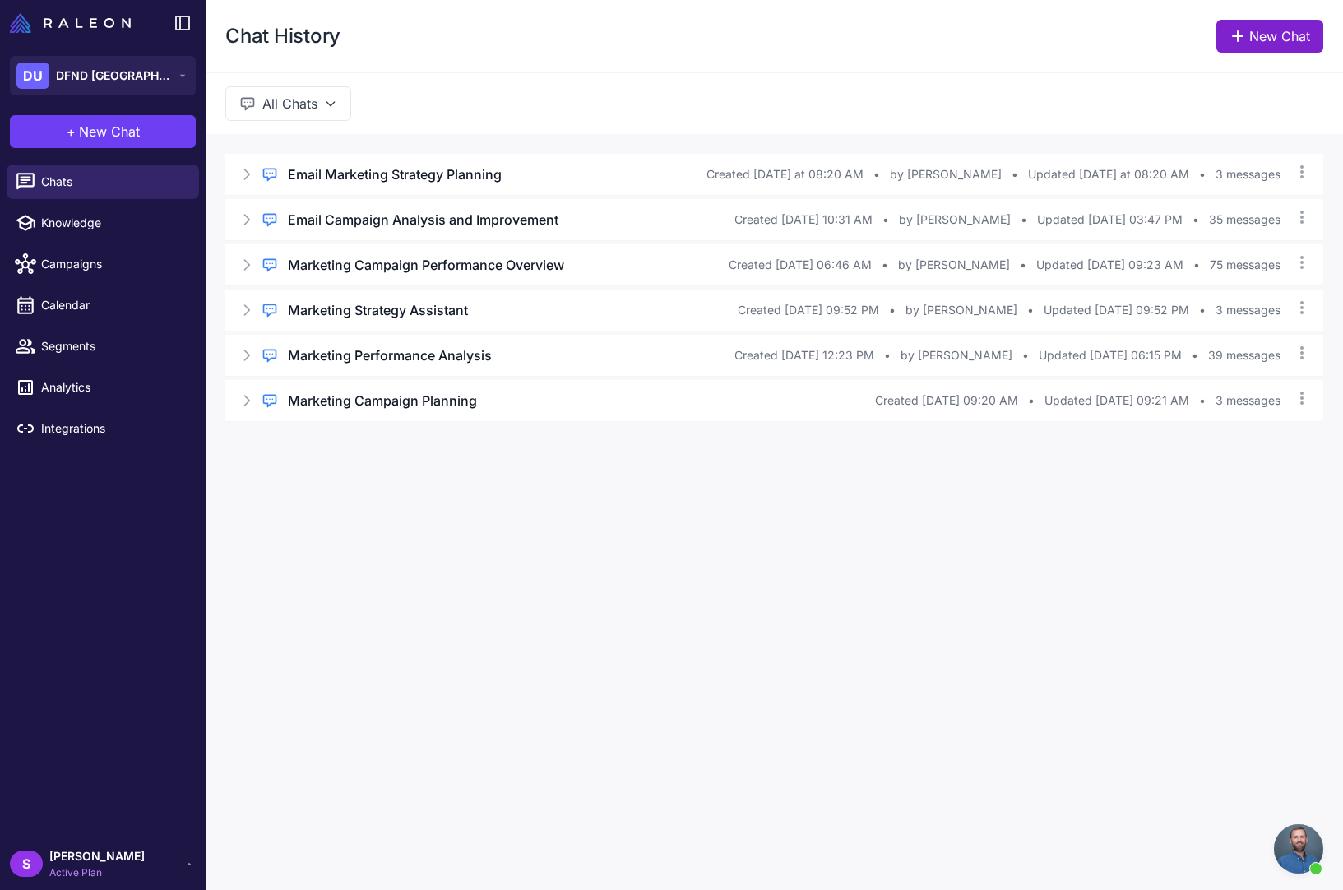
click at [1279, 34] on link "New Chat" at bounding box center [1270, 36] width 107 height 33
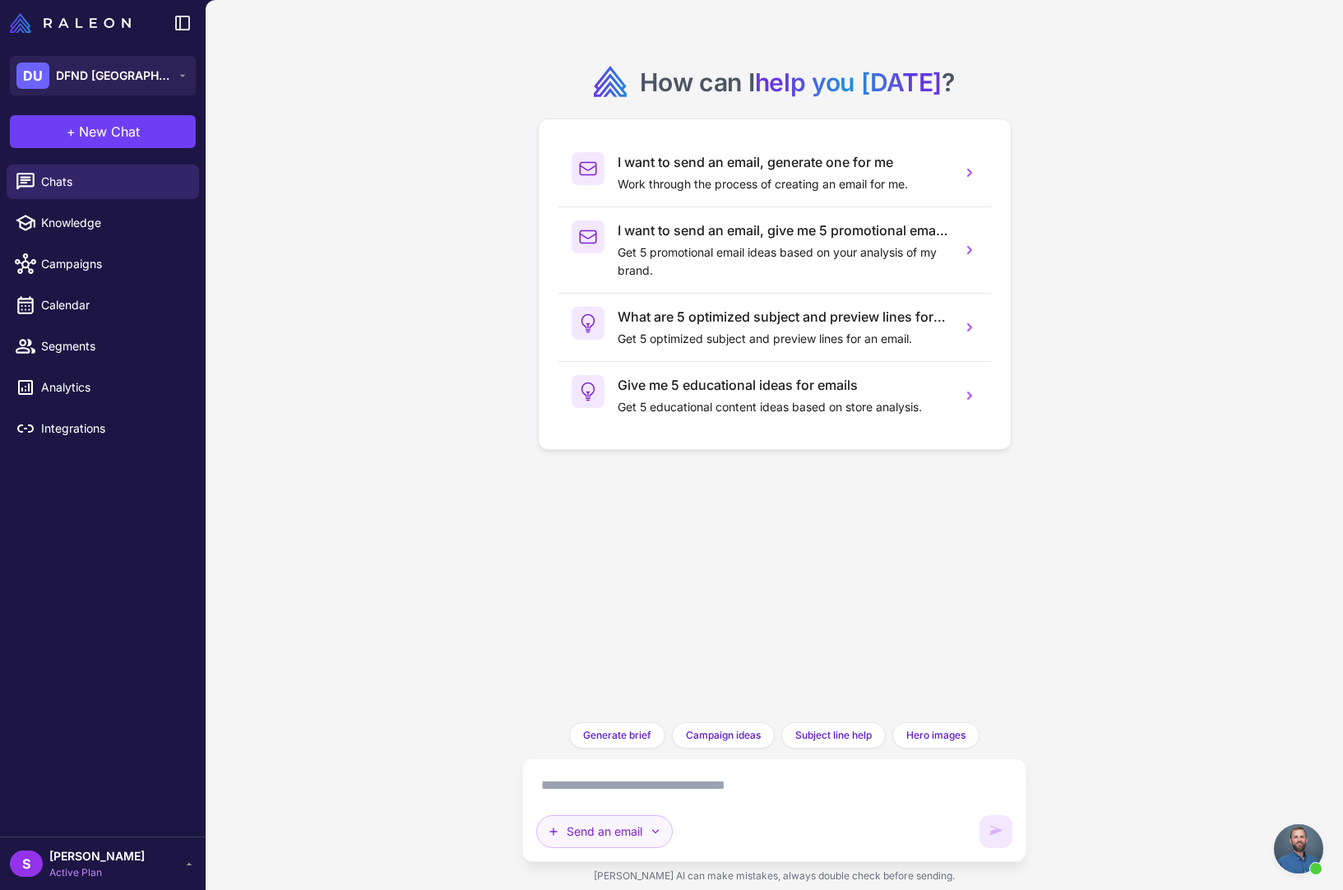
click at [659, 828] on icon "button" at bounding box center [655, 831] width 13 height 13
click at [365, 765] on div "How can I help you today ? I want to send an email, generate one for me Work th…" at bounding box center [775, 445] width 1138 height 890
click at [581, 779] on textarea at bounding box center [774, 785] width 476 height 26
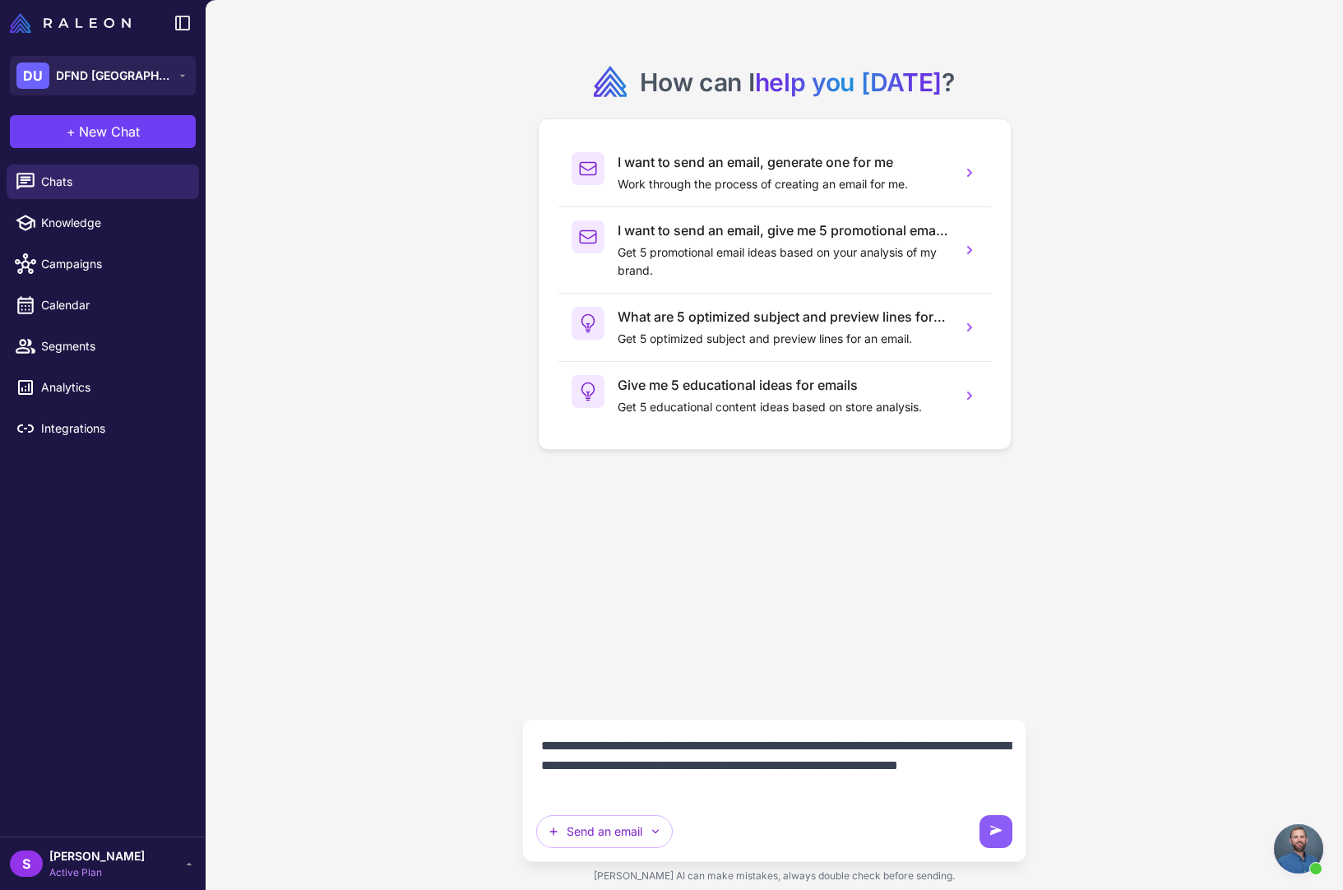
type textarea "**********"
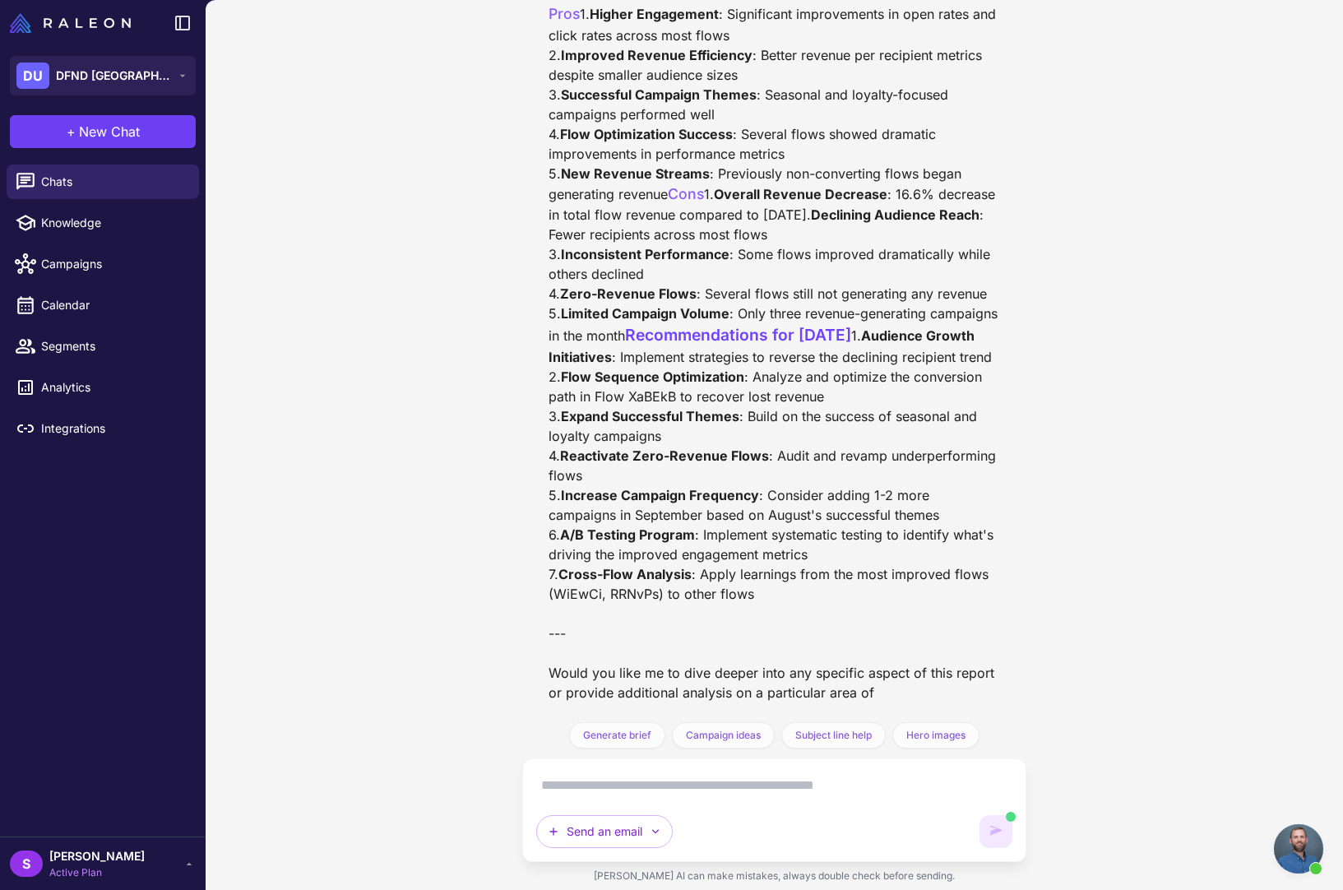
scroll to position [4063, 0]
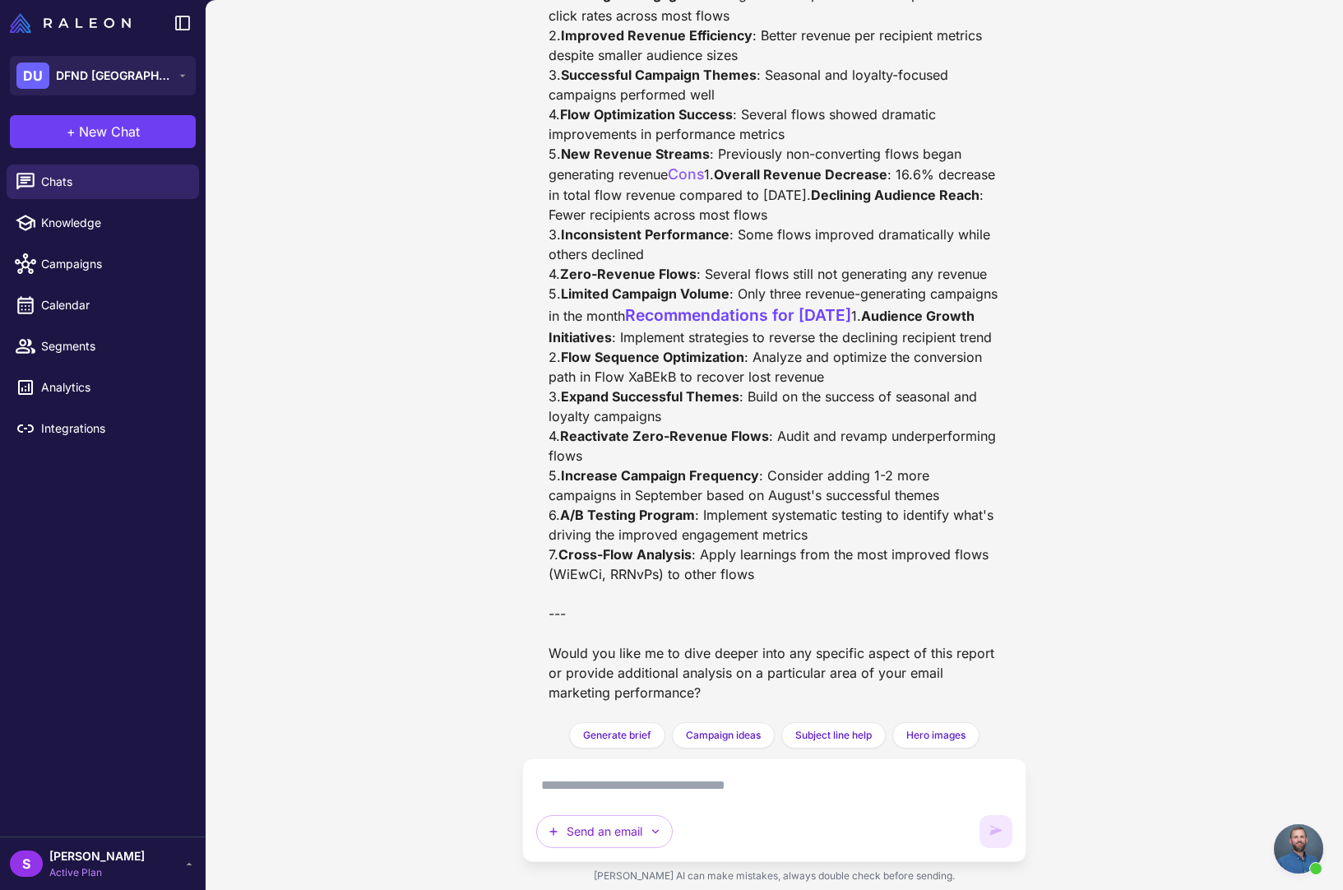
click at [1126, 194] on div "Can you please create a report for the month of august 2025. On my campaigns an…" at bounding box center [775, 445] width 1138 height 890
click at [620, 782] on textarea at bounding box center [774, 785] width 476 height 26
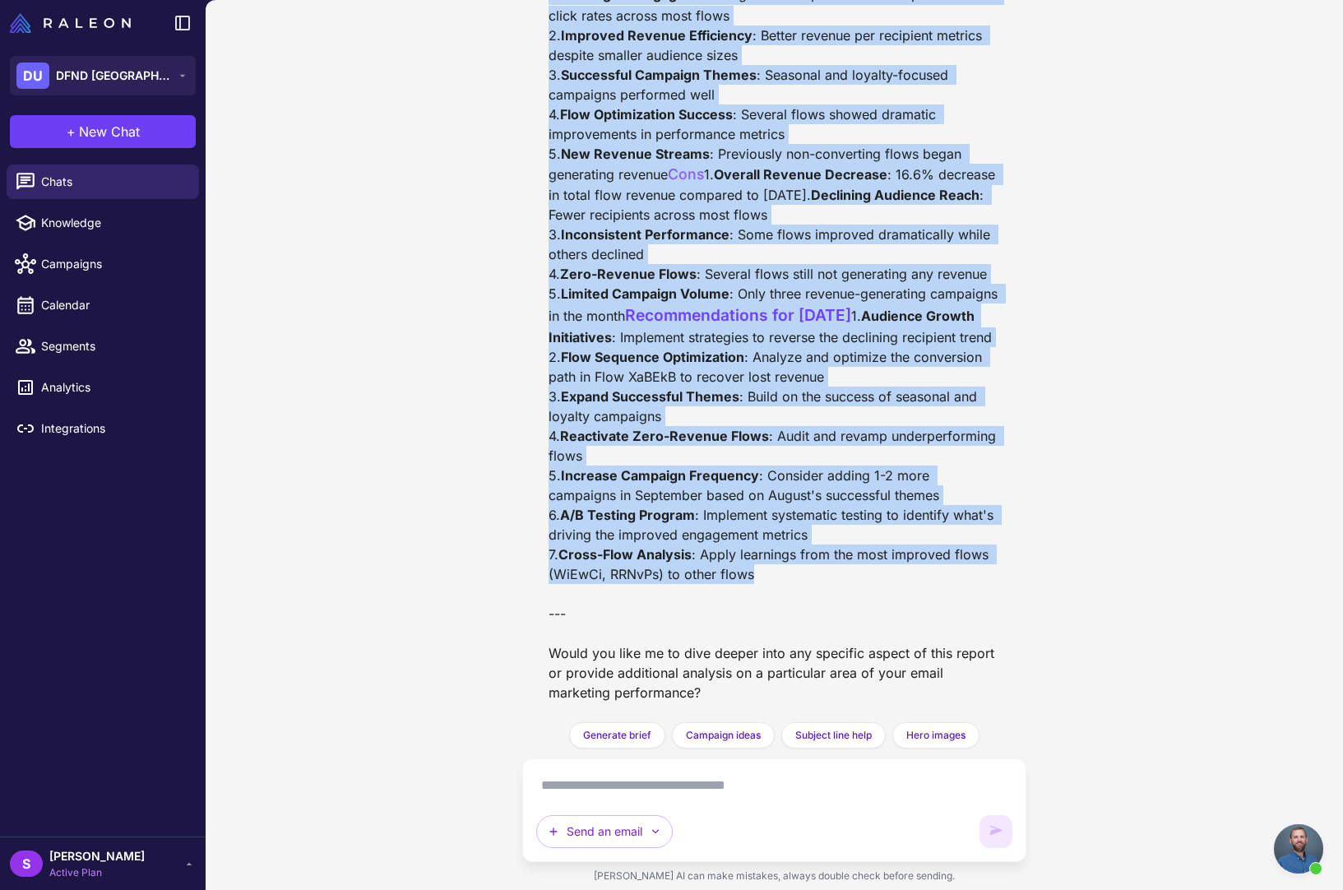
drag, startPoint x: 548, startPoint y: 323, endPoint x: 796, endPoint y: 580, distance: 357.2
copy div "DFND USA Email Marketing Report: August 2025 Executive Summary August 2025 was …"
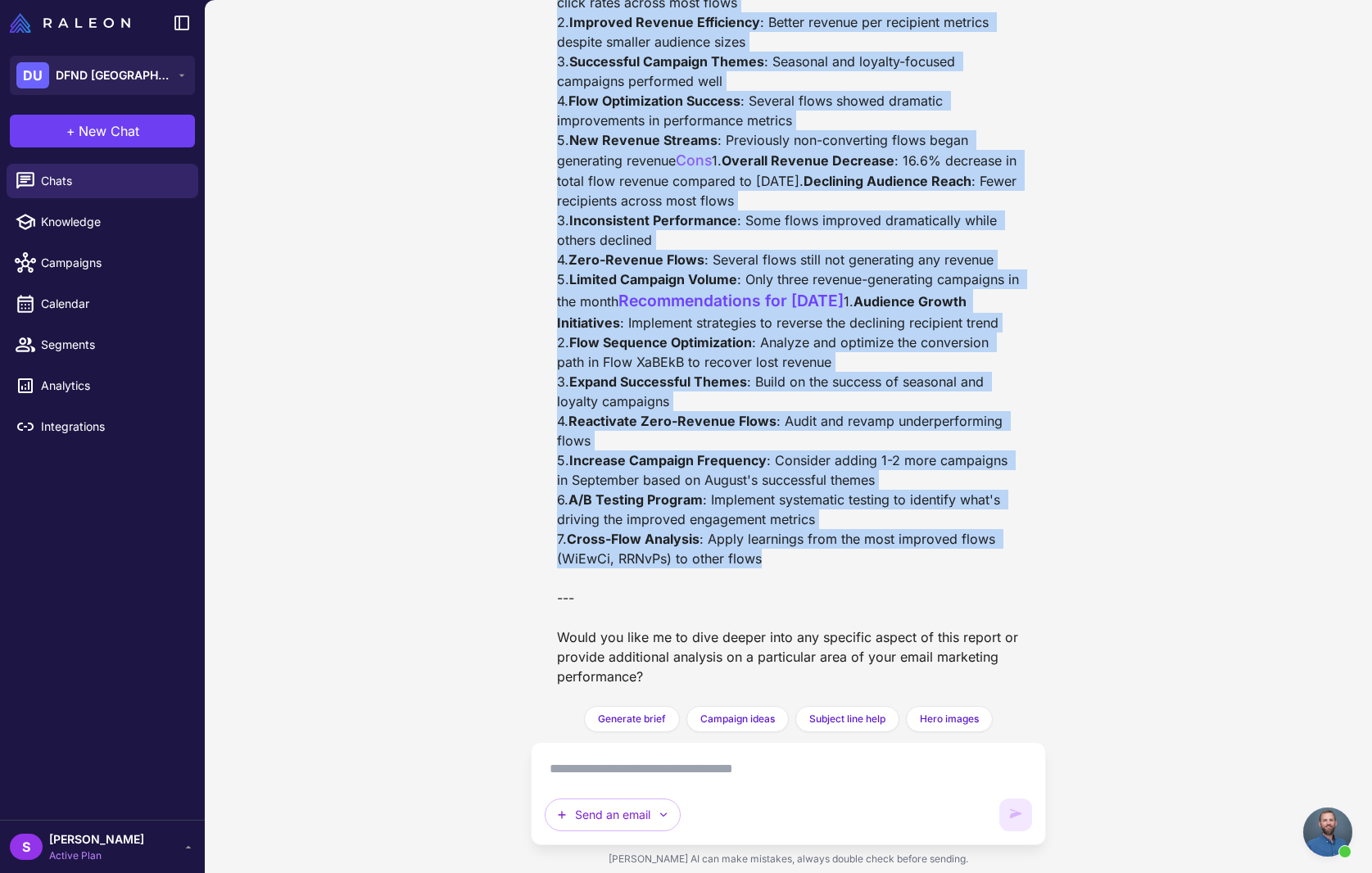
scroll to position [4038, 0]
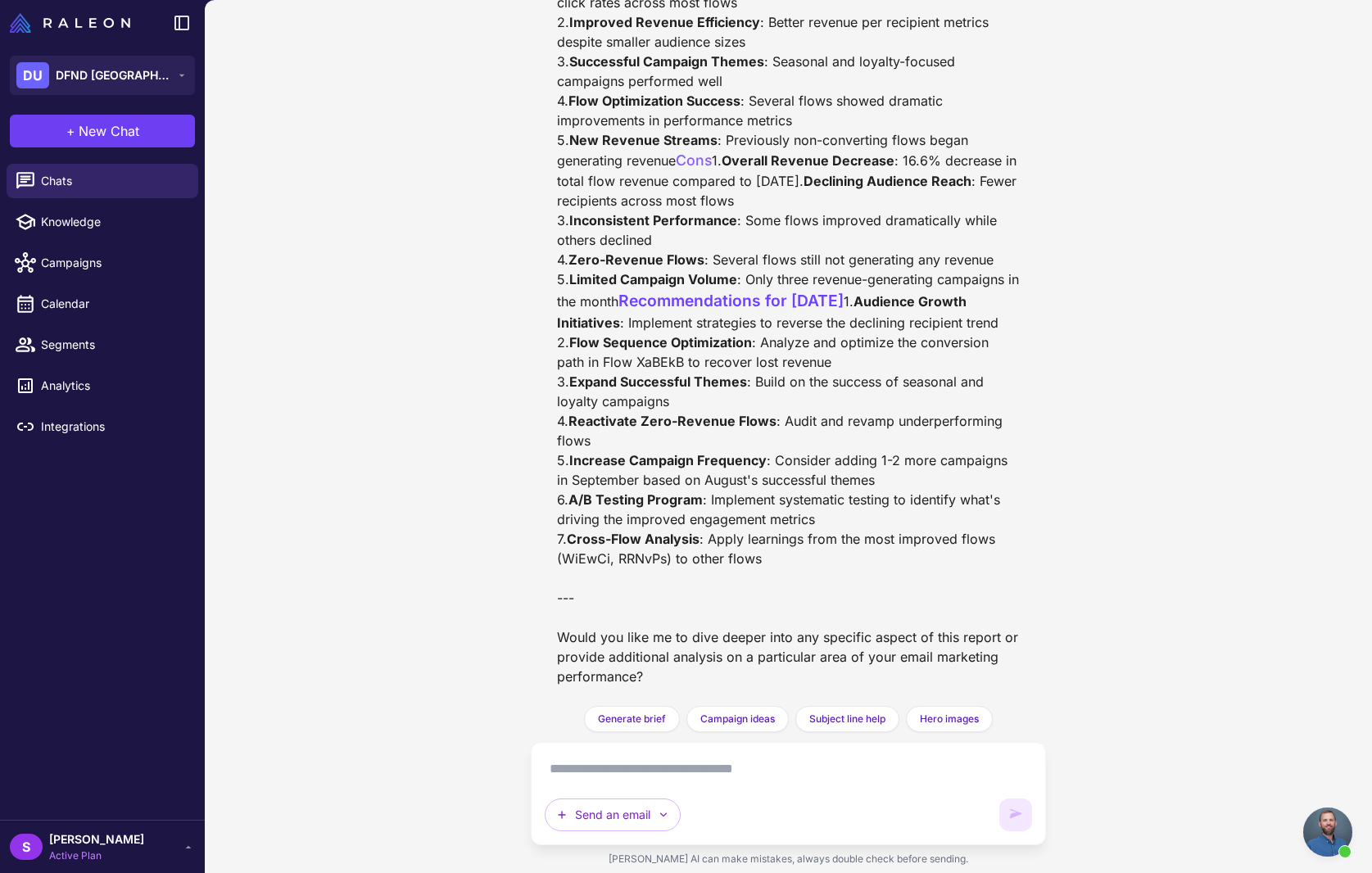
click at [1232, 463] on div "Can you please create a report for the month of august 2025. On my campaigns an…" at bounding box center [789, 436] width 1167 height 873
click at [53, 176] on span "Chats" at bounding box center [113, 181] width 144 height 18
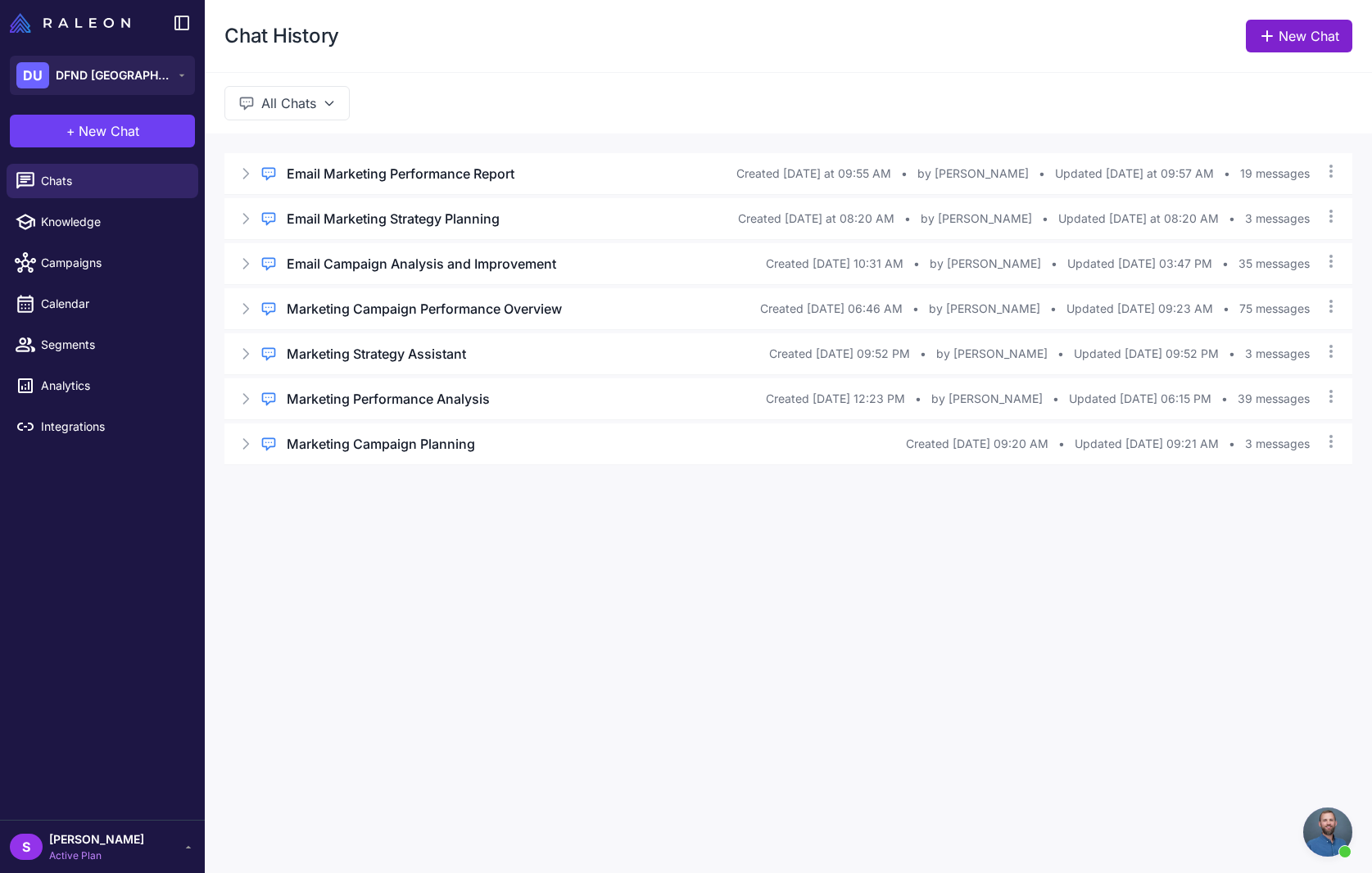
click at [1293, 28] on link "New Chat" at bounding box center [1298, 36] width 107 height 33
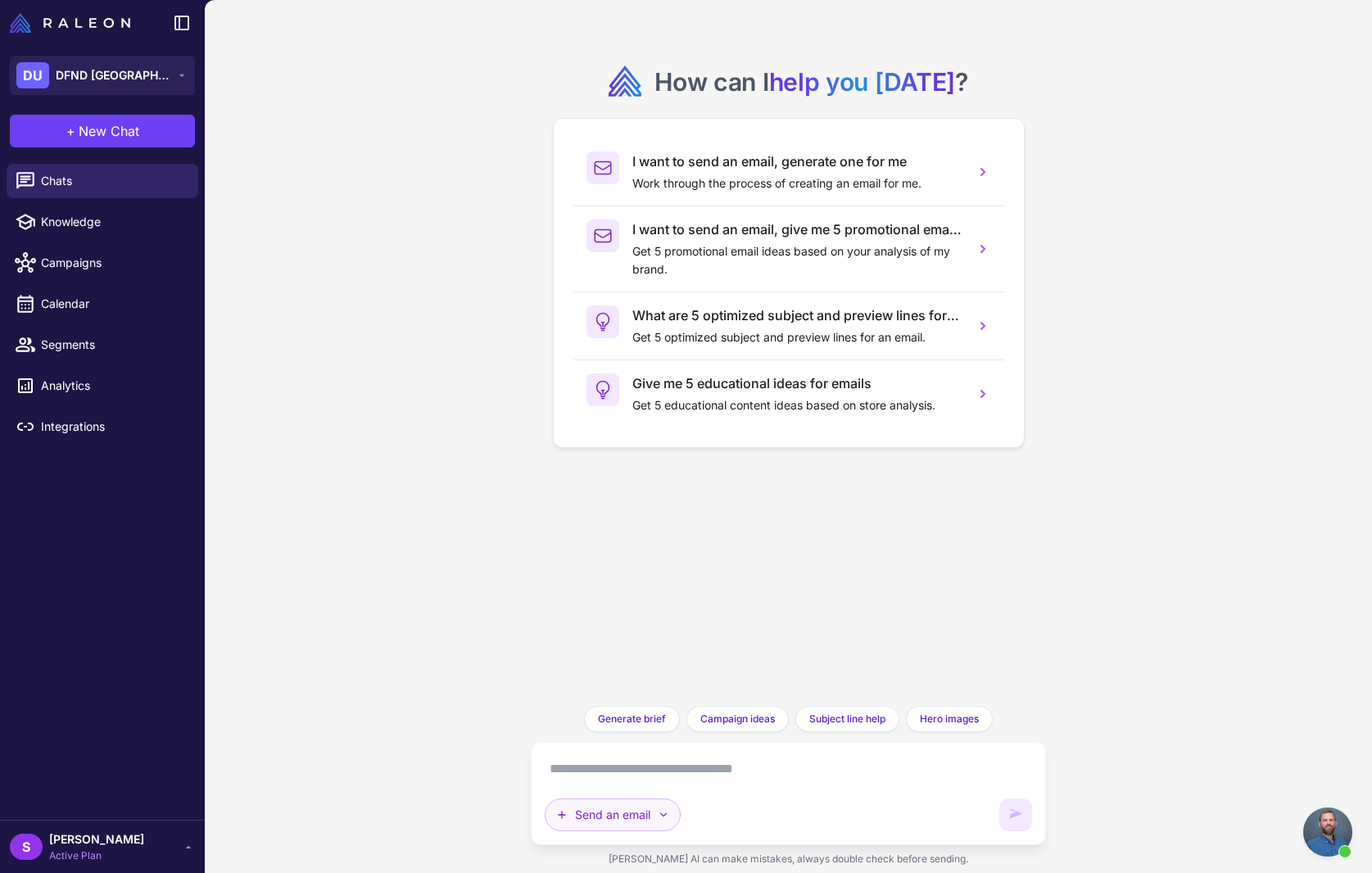
click at [651, 808] on button "Send an email" at bounding box center [612, 814] width 136 height 33
click at [583, 760] on button "Plan multiple emails" at bounding box center [623, 774] width 155 height 31
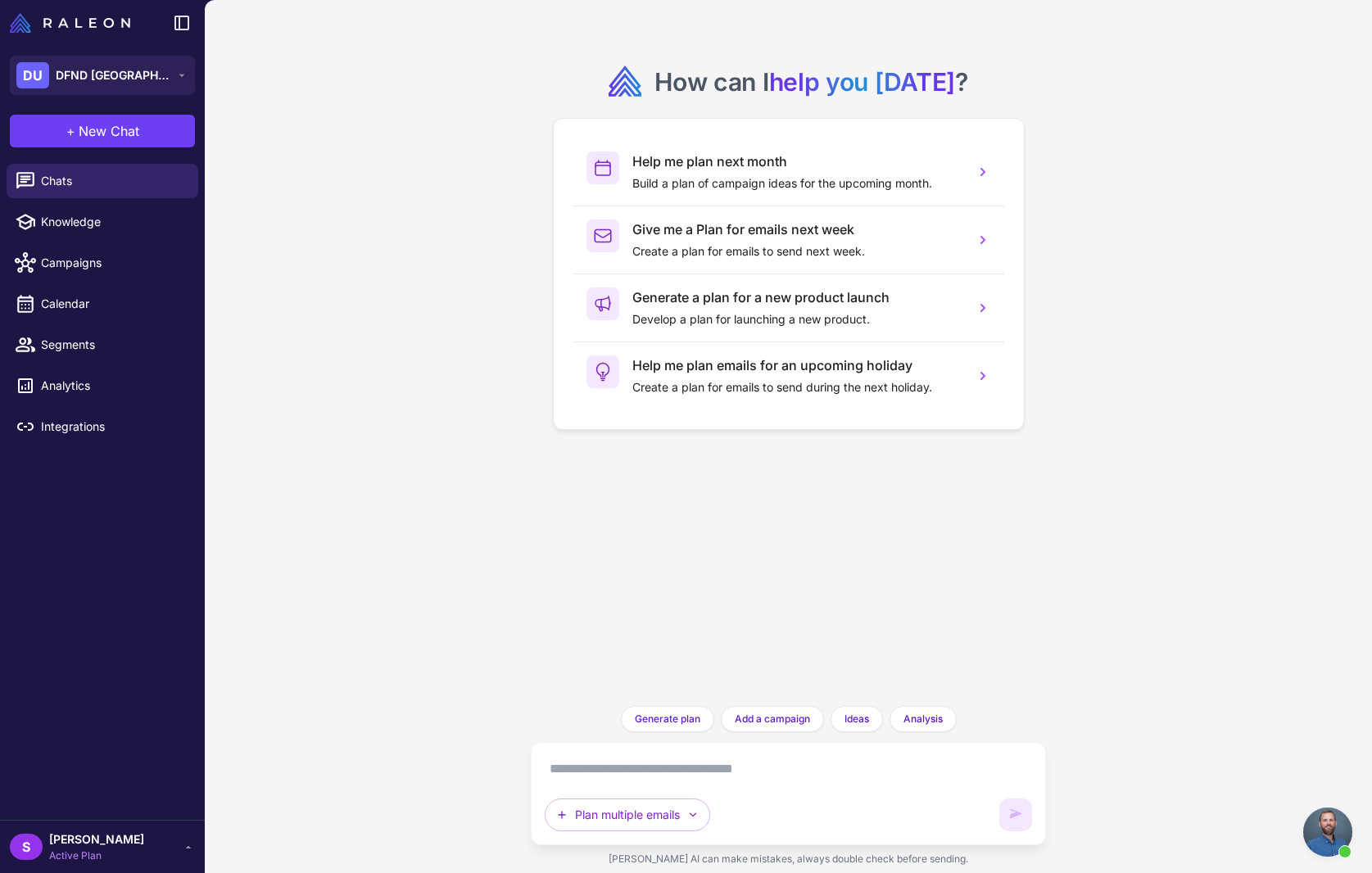
click at [586, 765] on textarea at bounding box center [788, 768] width 487 height 26
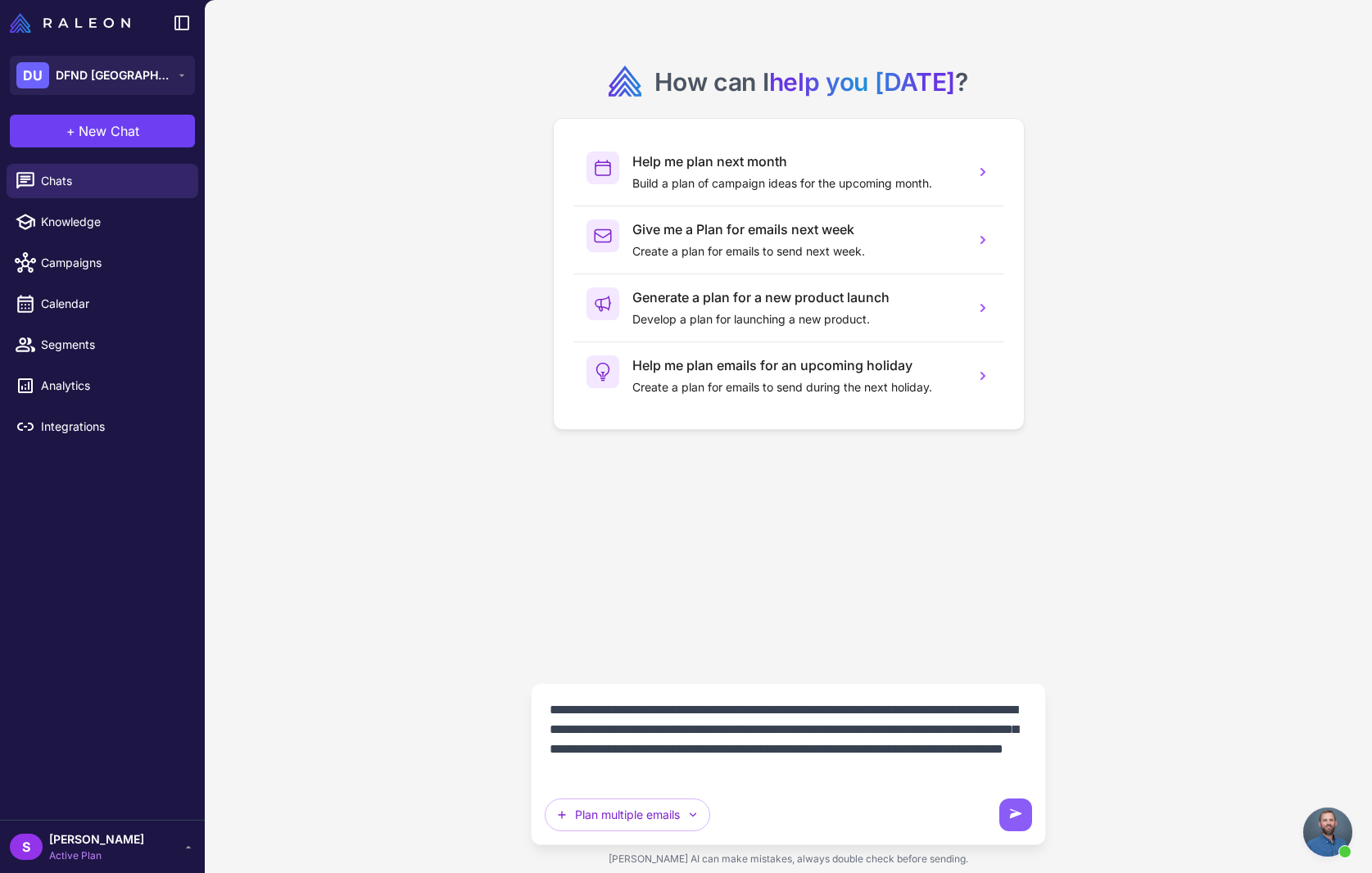
type textarea "**********"
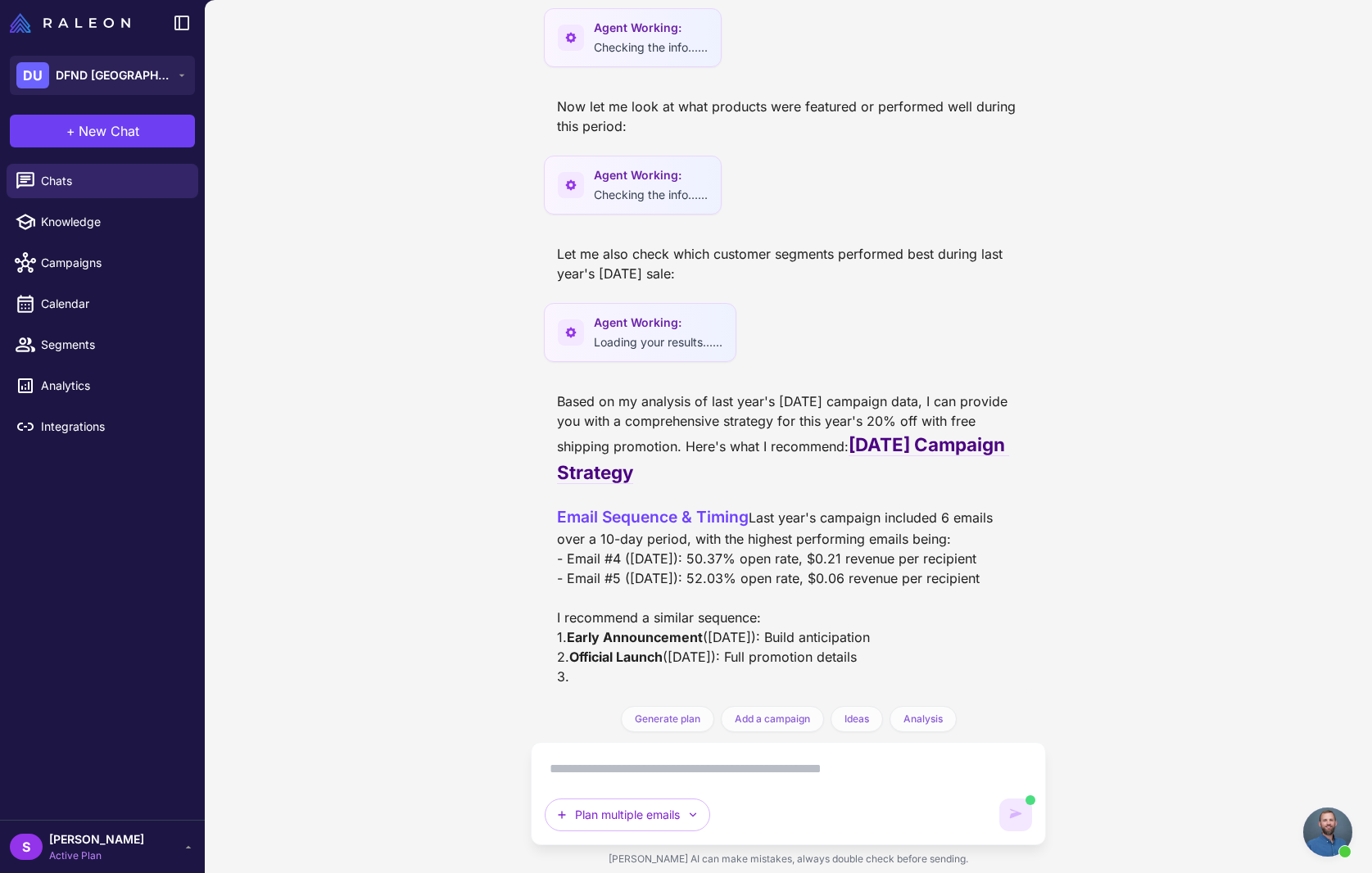
scroll to position [300, 0]
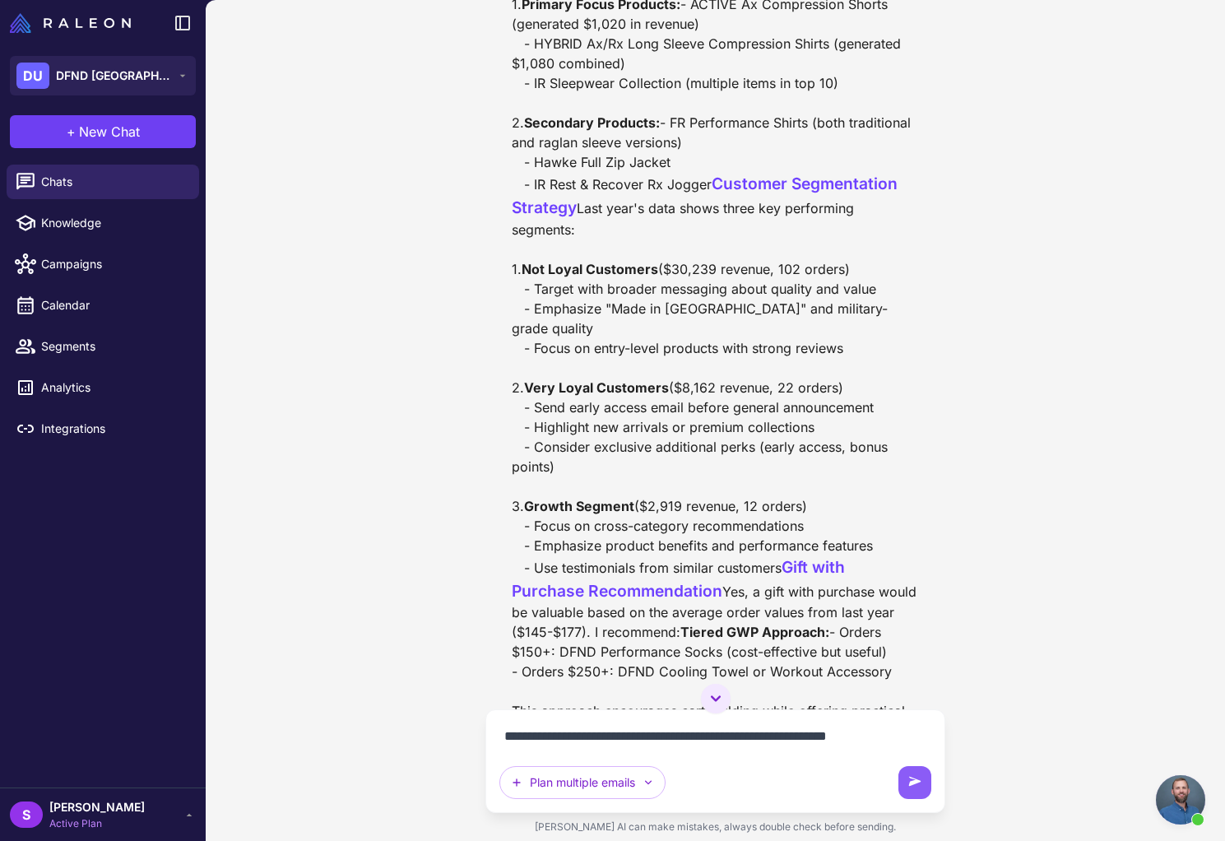
scroll to position [1779, 0]
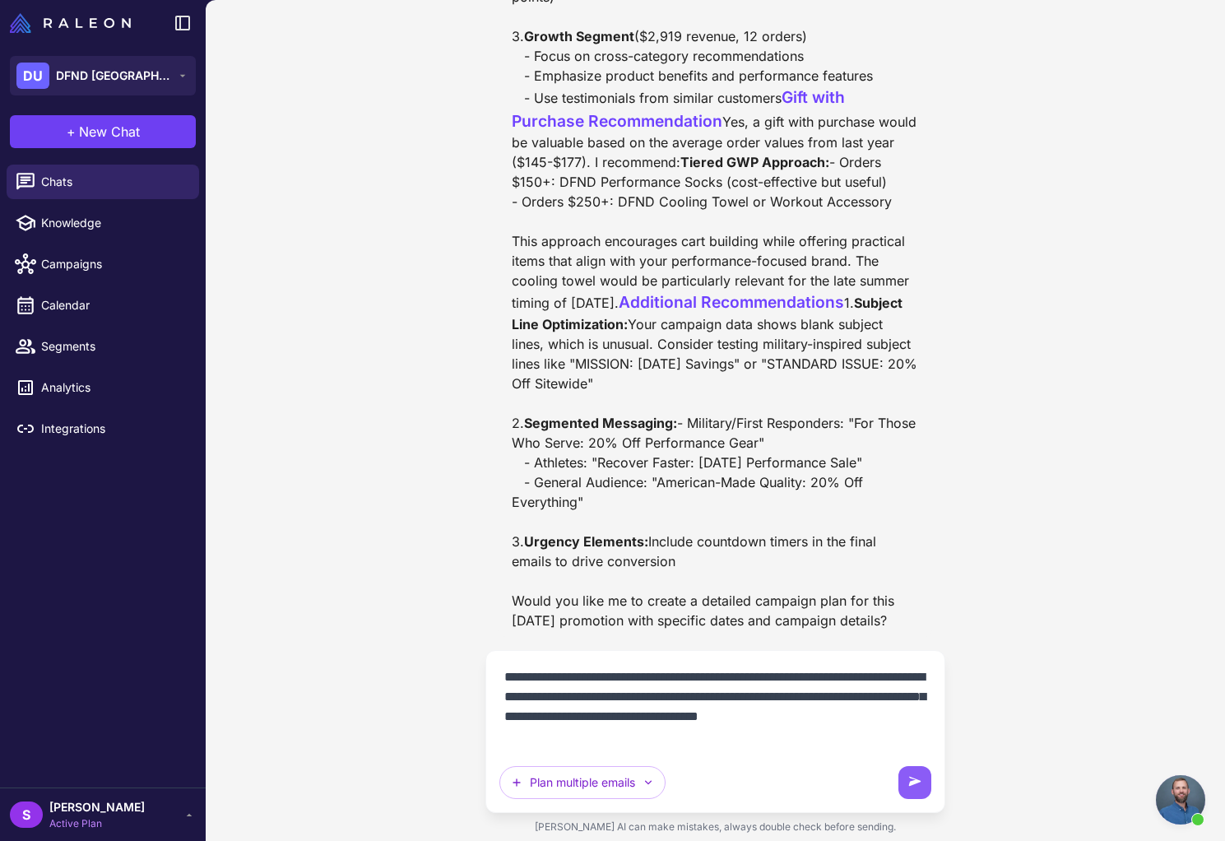
type textarea "**********"
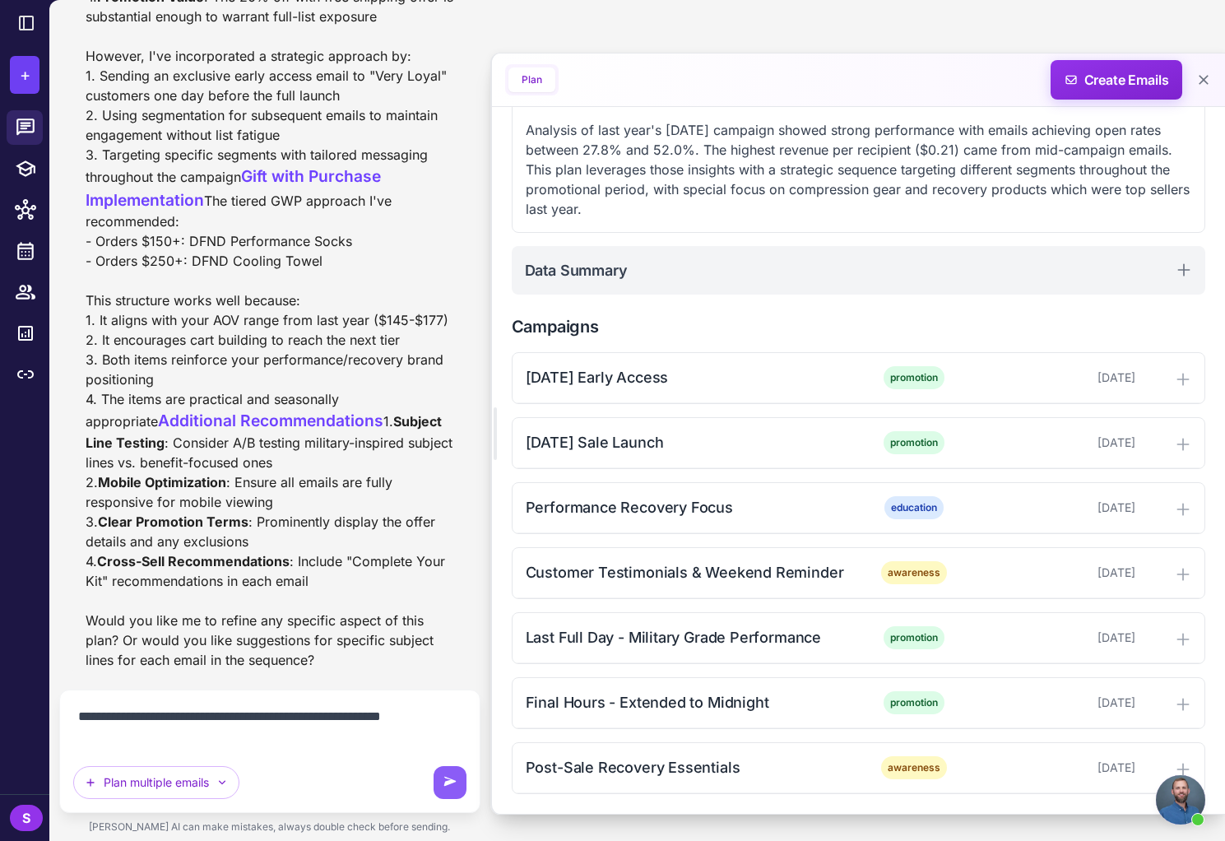
scroll to position [3774, 0]
type textarea "**********"
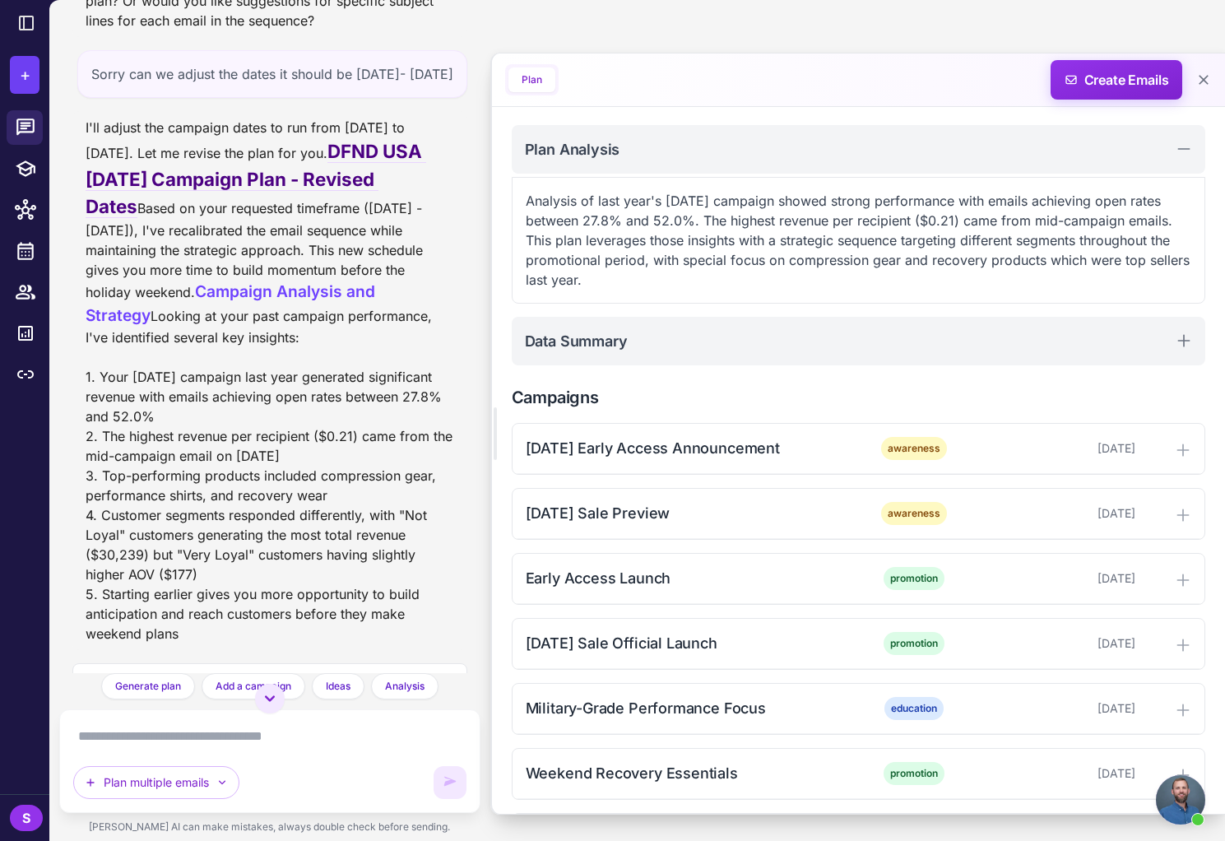
scroll to position [258, 0]
